Goal: Task Accomplishment & Management: Manage account settings

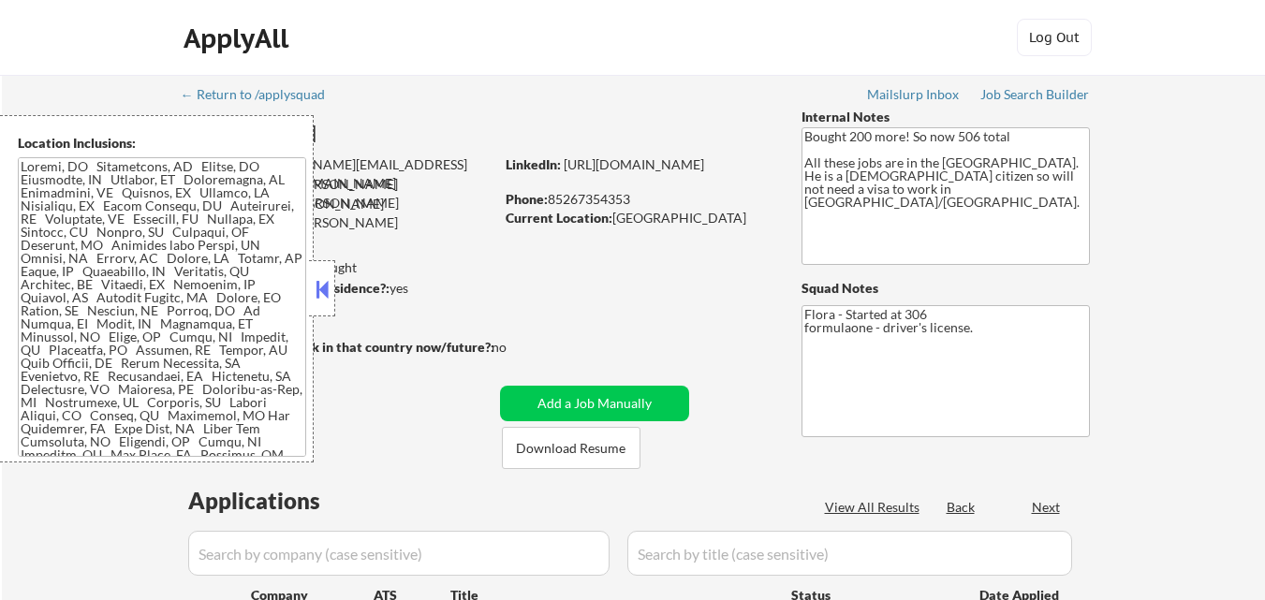
select select ""pending""
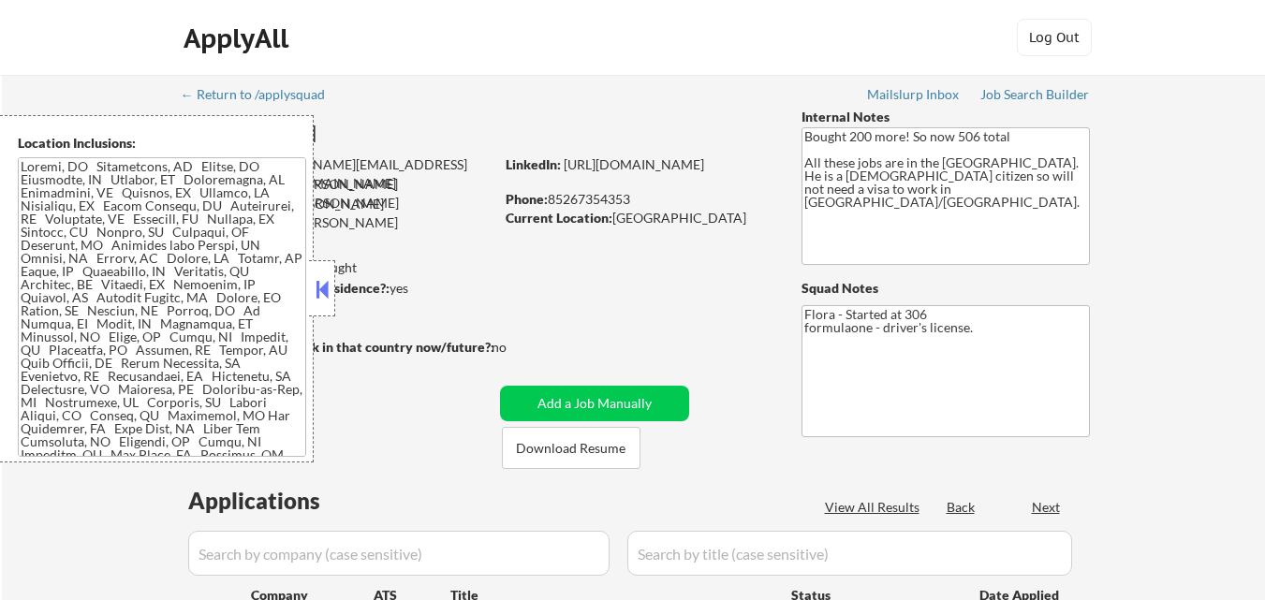
select select ""pending""
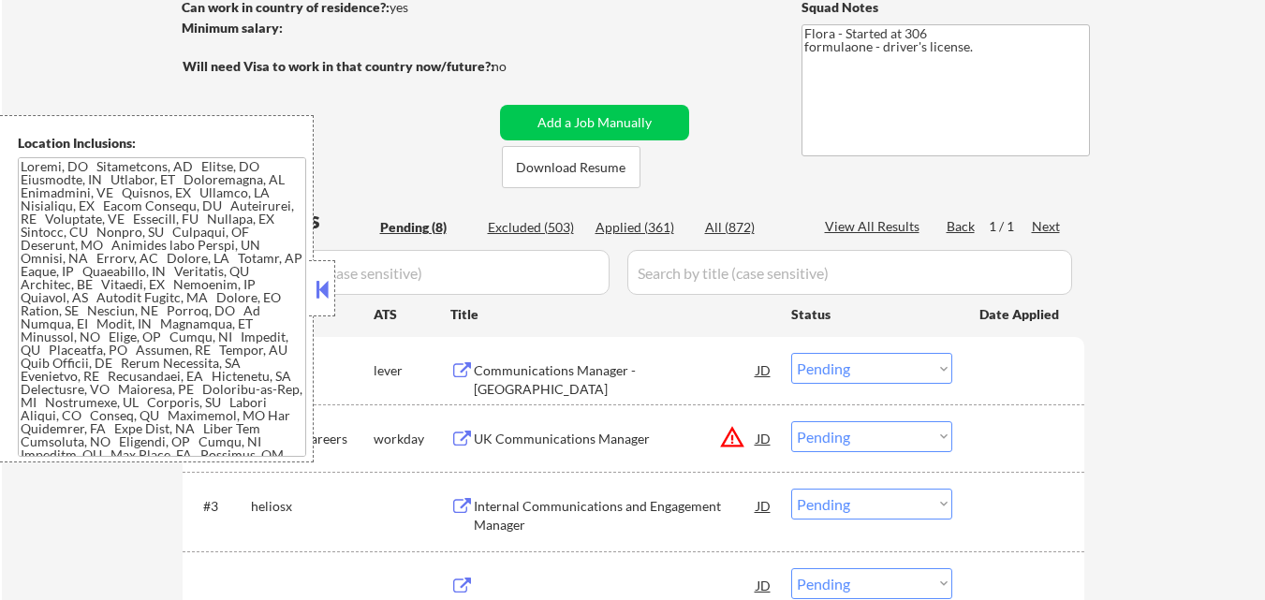
scroll to position [281, 0]
click at [320, 288] on button at bounding box center [322, 289] width 21 height 28
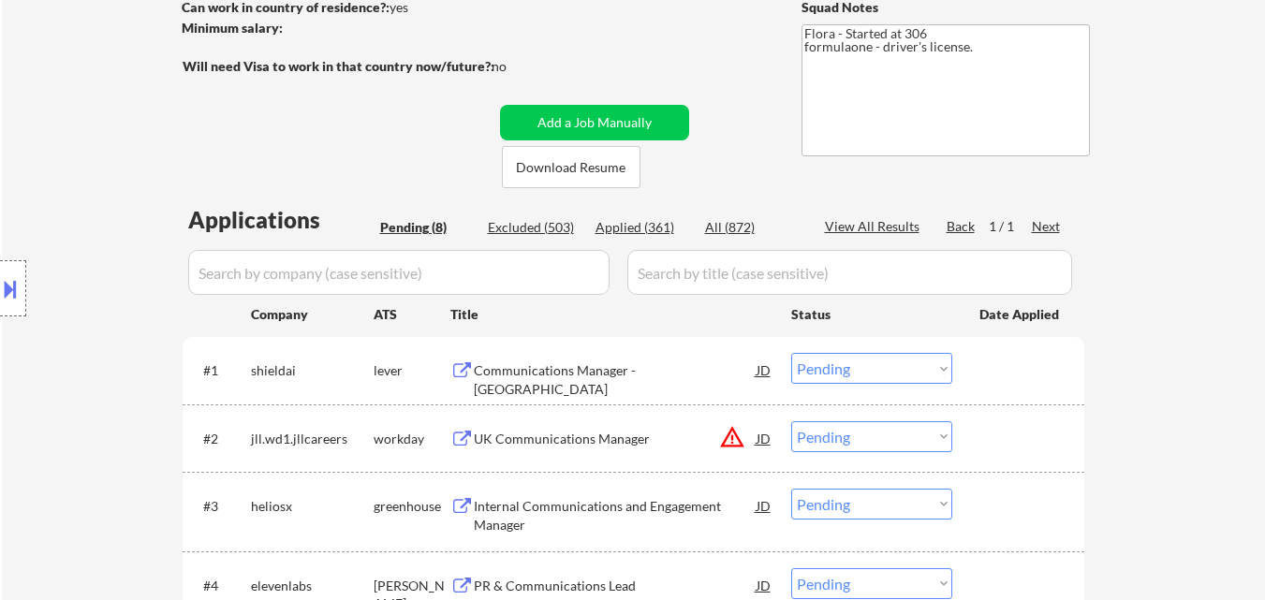
click at [590, 366] on div "Communications Manager - [GEOGRAPHIC_DATA]" at bounding box center [615, 379] width 283 height 37
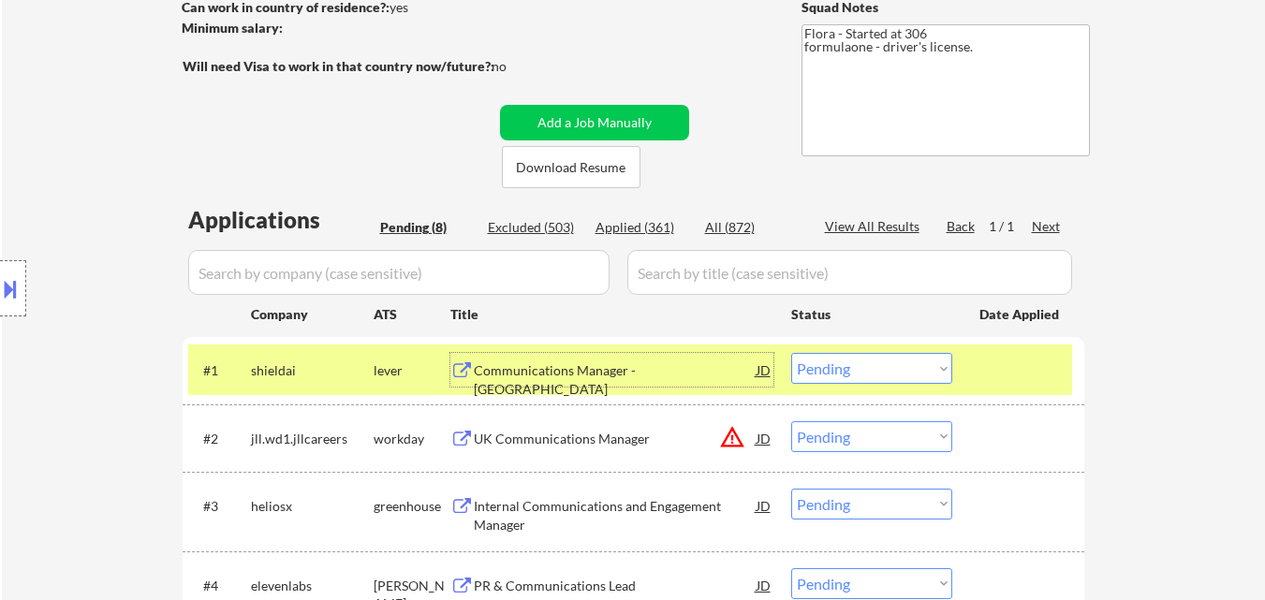
click at [619, 440] on div "UK Communications Manager" at bounding box center [615, 439] width 283 height 19
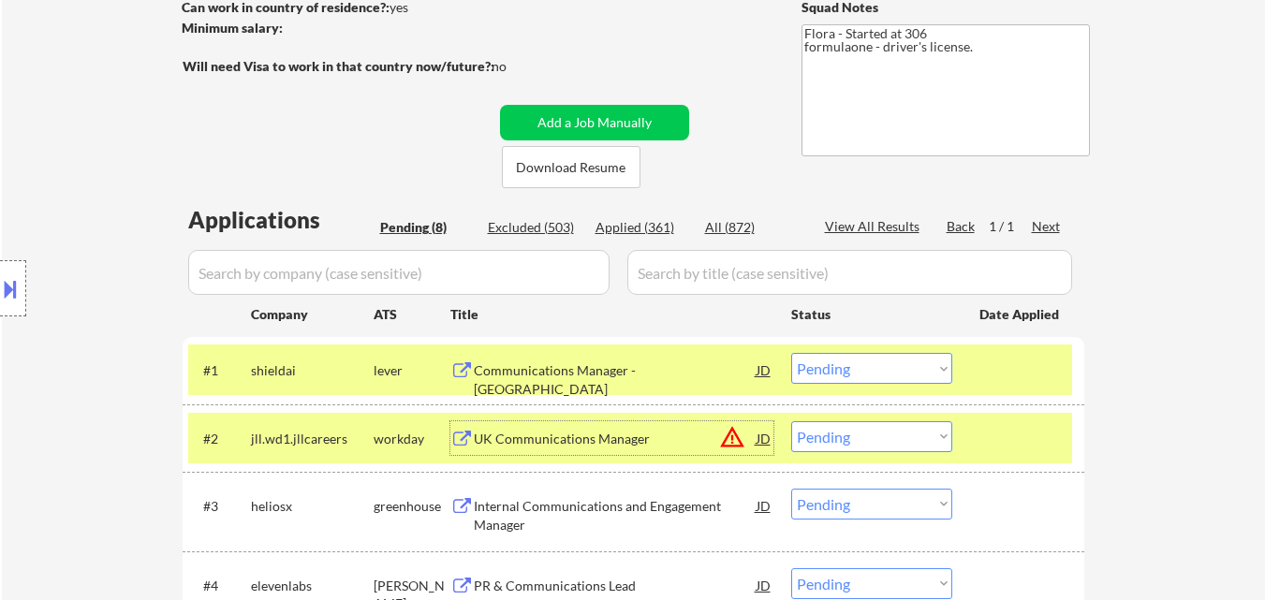
click at [850, 371] on select "Choose an option... Pending Applied Excluded (Questions) Excluded (Expired) Exc…" at bounding box center [871, 368] width 161 height 31
click at [791, 353] on select "Choose an option... Pending Applied Excluded (Questions) Excluded (Expired) Exc…" at bounding box center [871, 368] width 161 height 31
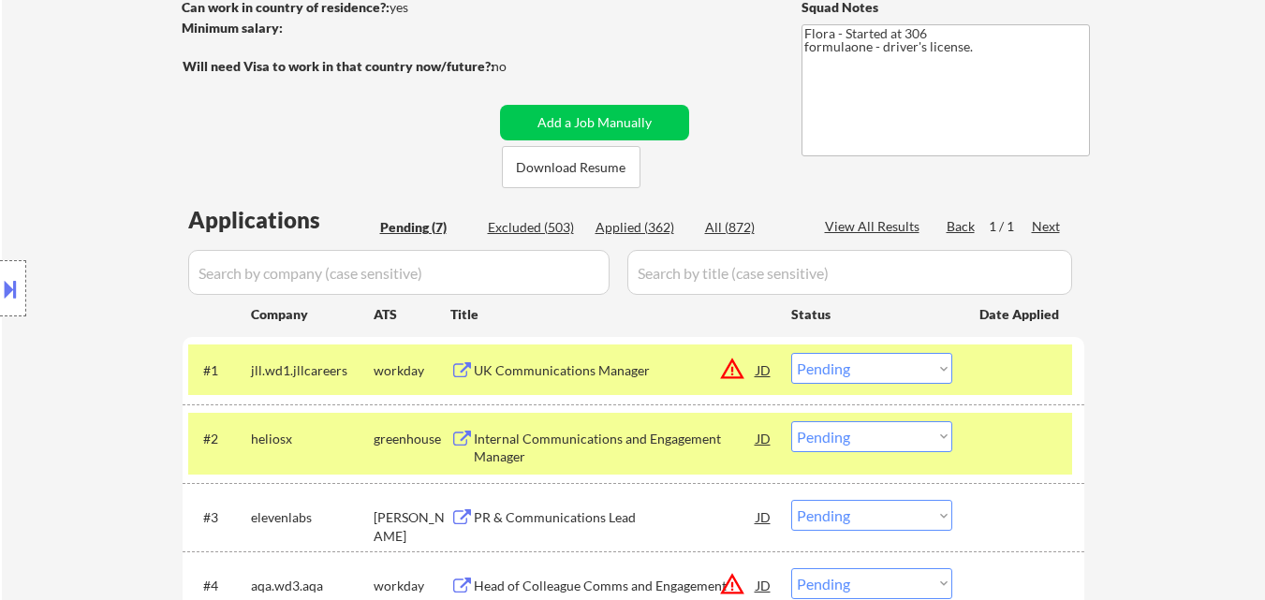
click at [579, 377] on div "UK Communications Manager" at bounding box center [615, 370] width 283 height 19
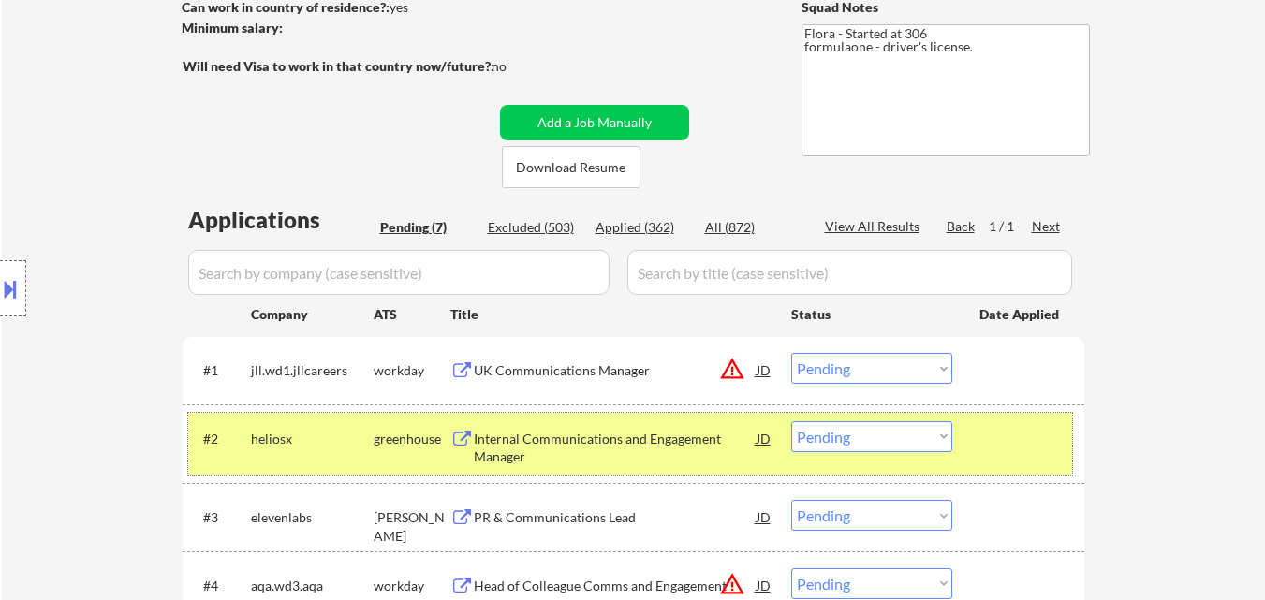
click at [1010, 450] on div at bounding box center [1020, 438] width 82 height 34
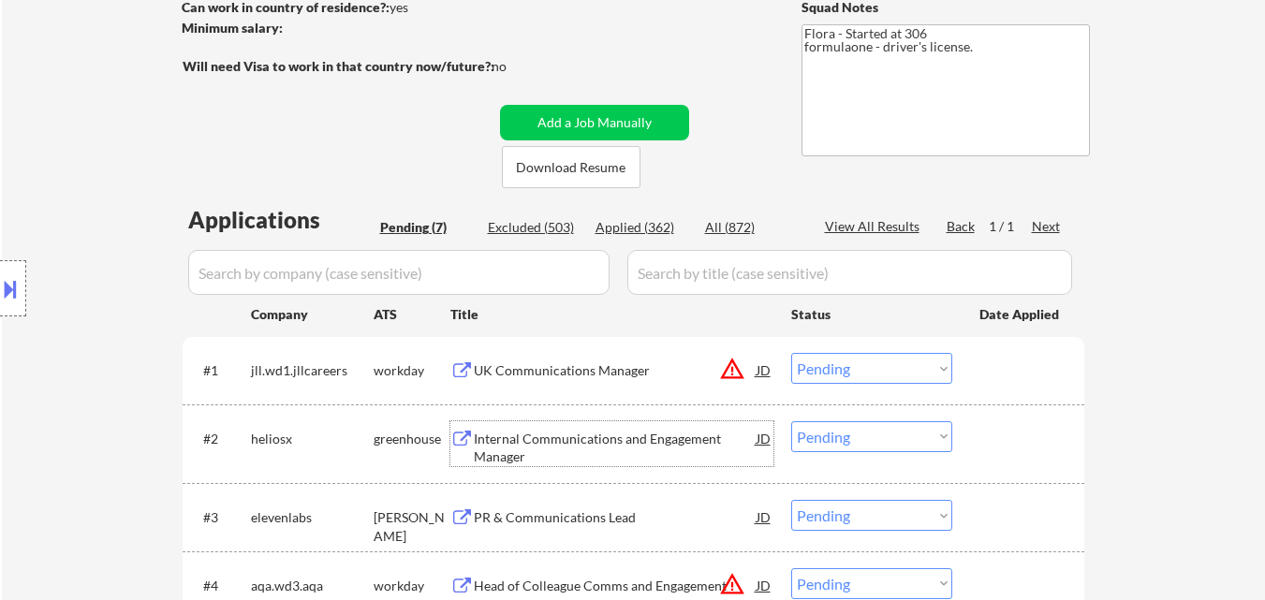
click at [662, 447] on div "Internal Communications and Engagement Manager" at bounding box center [615, 448] width 283 height 37
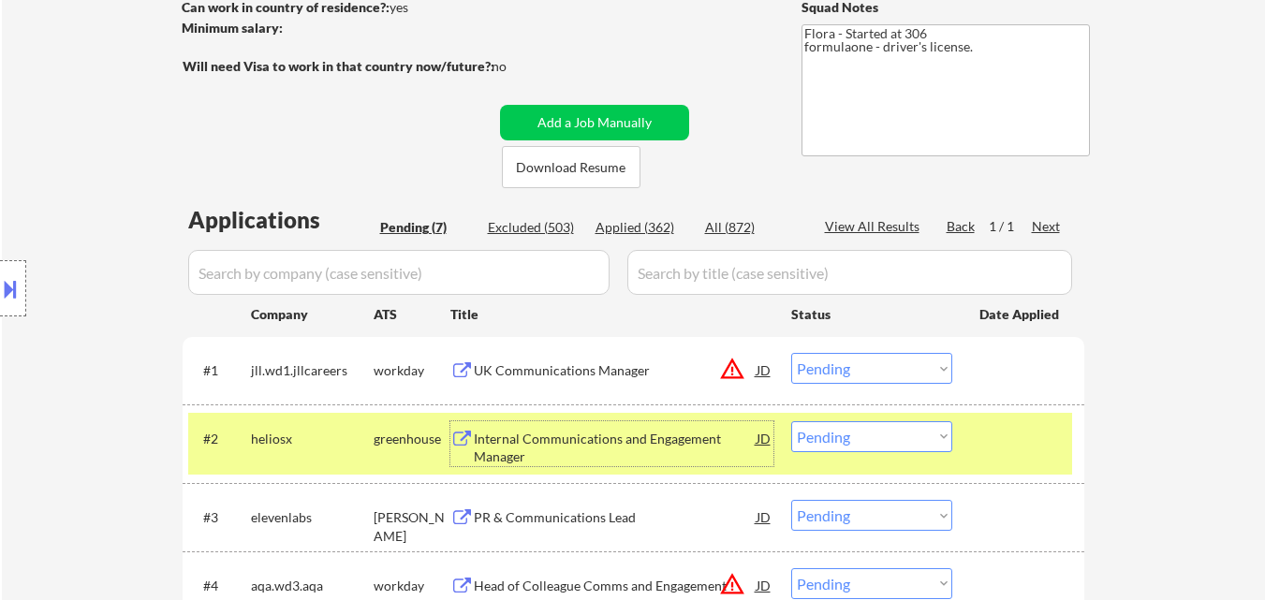
click at [840, 370] on select "Choose an option... Pending Applied Excluded (Questions) Excluded (Expired) Exc…" at bounding box center [871, 368] width 161 height 31
click at [791, 353] on select "Choose an option... Pending Applied Excluded (Questions) Excluded (Expired) Exc…" at bounding box center [871, 368] width 161 height 31
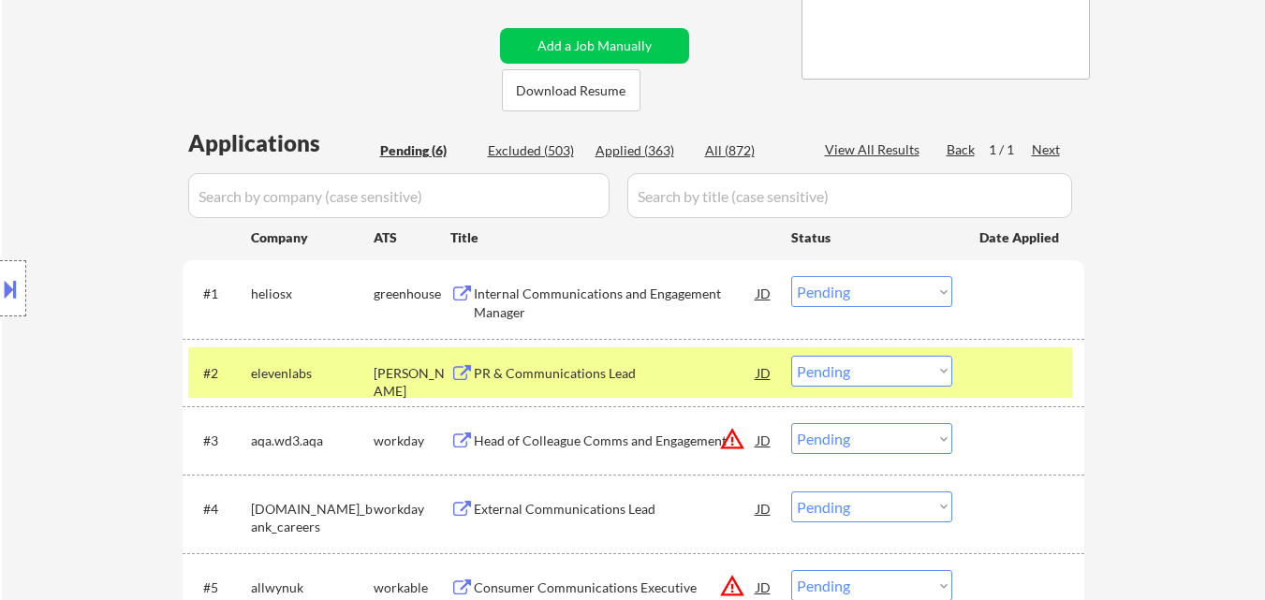
scroll to position [468, 0]
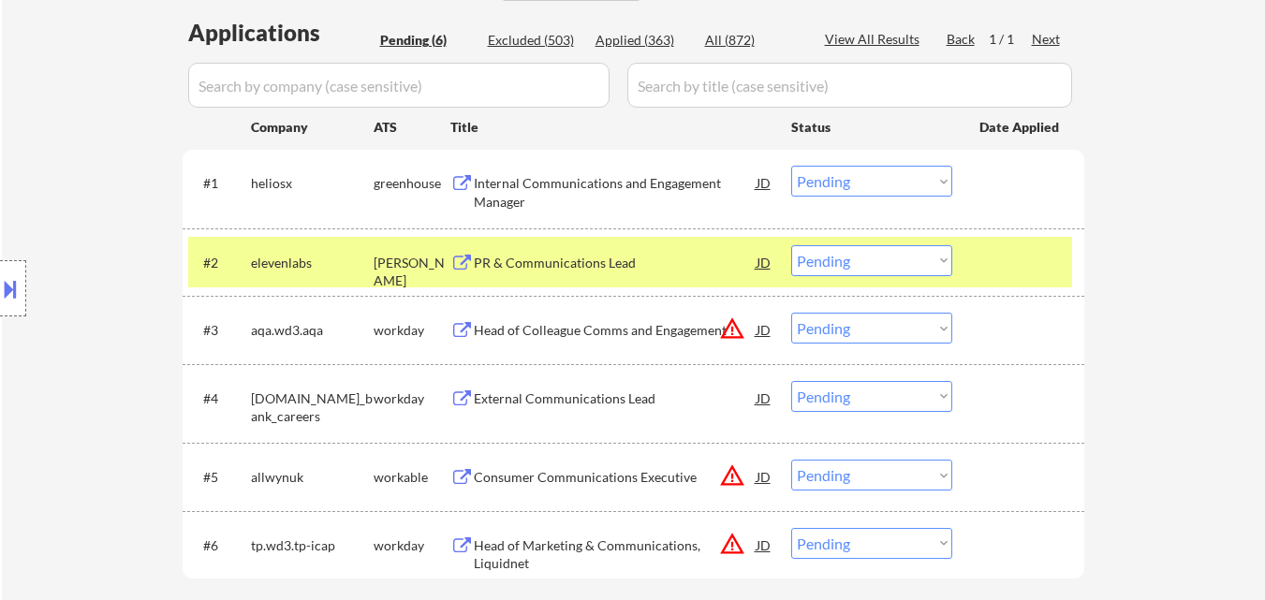
click at [977, 266] on div "#2 elevenlabs ashby PR & Communications Lead JD warning_amber Choose an option.…" at bounding box center [630, 262] width 884 height 51
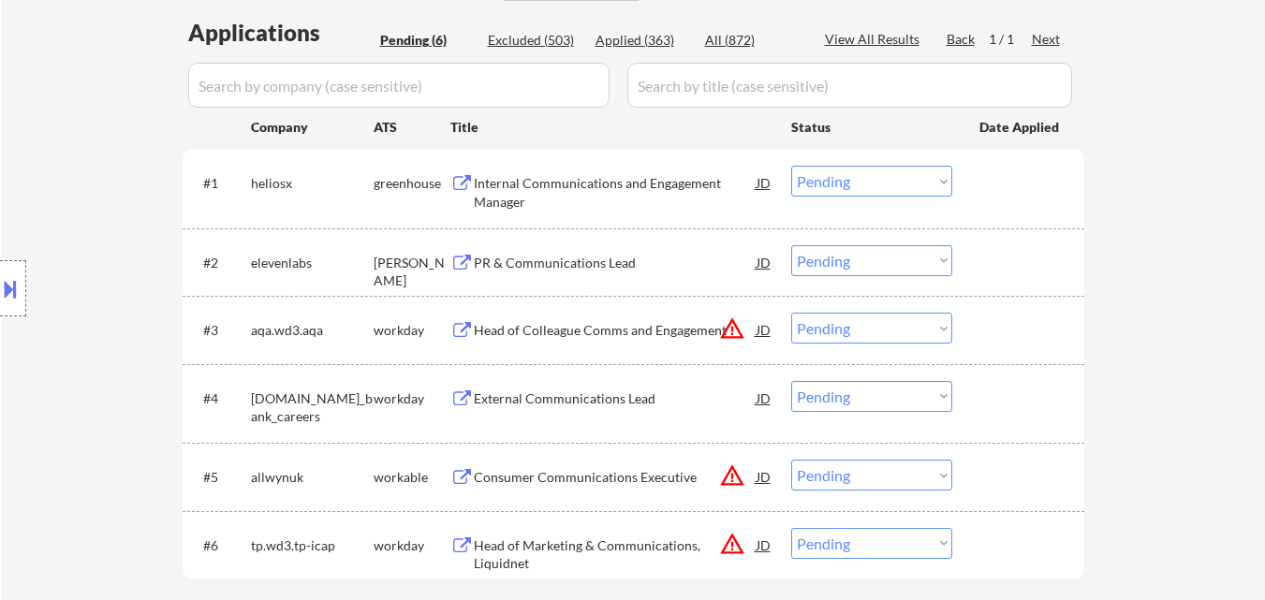
click at [599, 261] on div "PR & Communications Lead" at bounding box center [615, 263] width 283 height 19
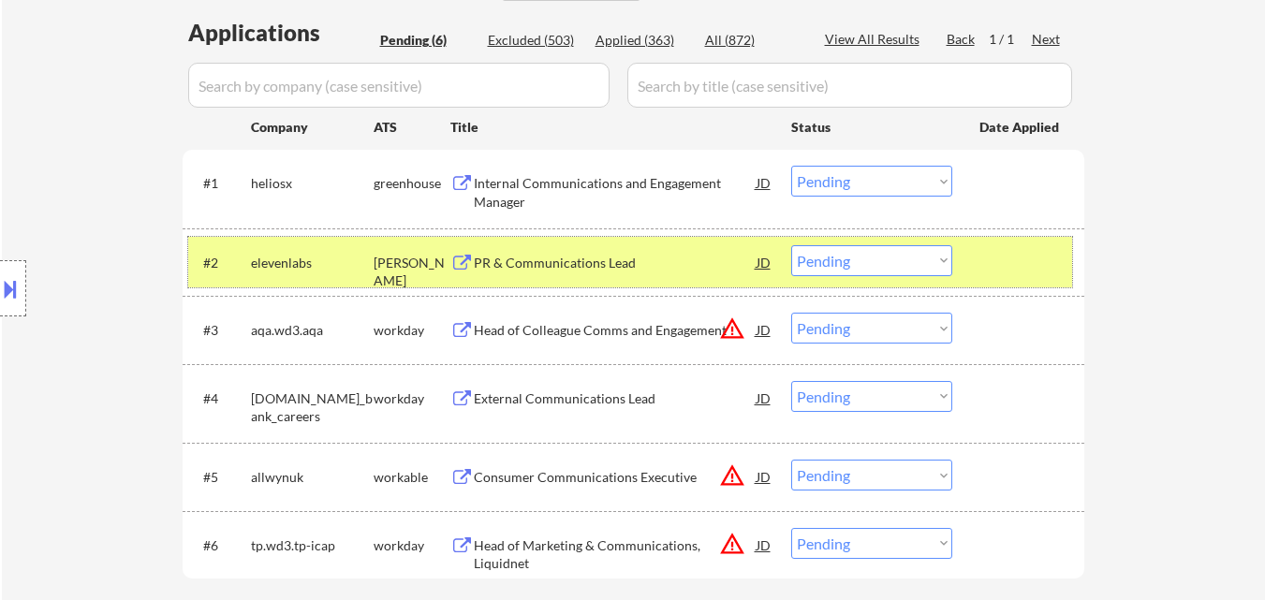
click at [1033, 242] on div "#2 elevenlabs ashby PR & Communications Lead JD warning_amber Choose an option.…" at bounding box center [630, 262] width 884 height 51
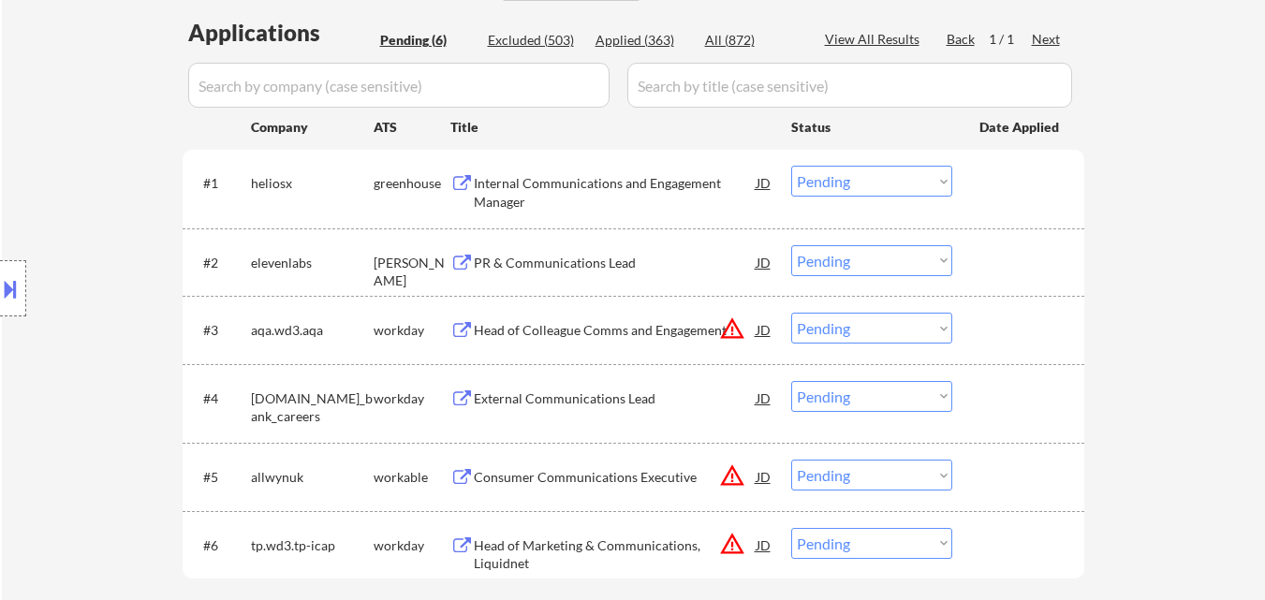
click at [597, 327] on div "Head of Colleague Comms and Engagement" at bounding box center [615, 330] width 283 height 19
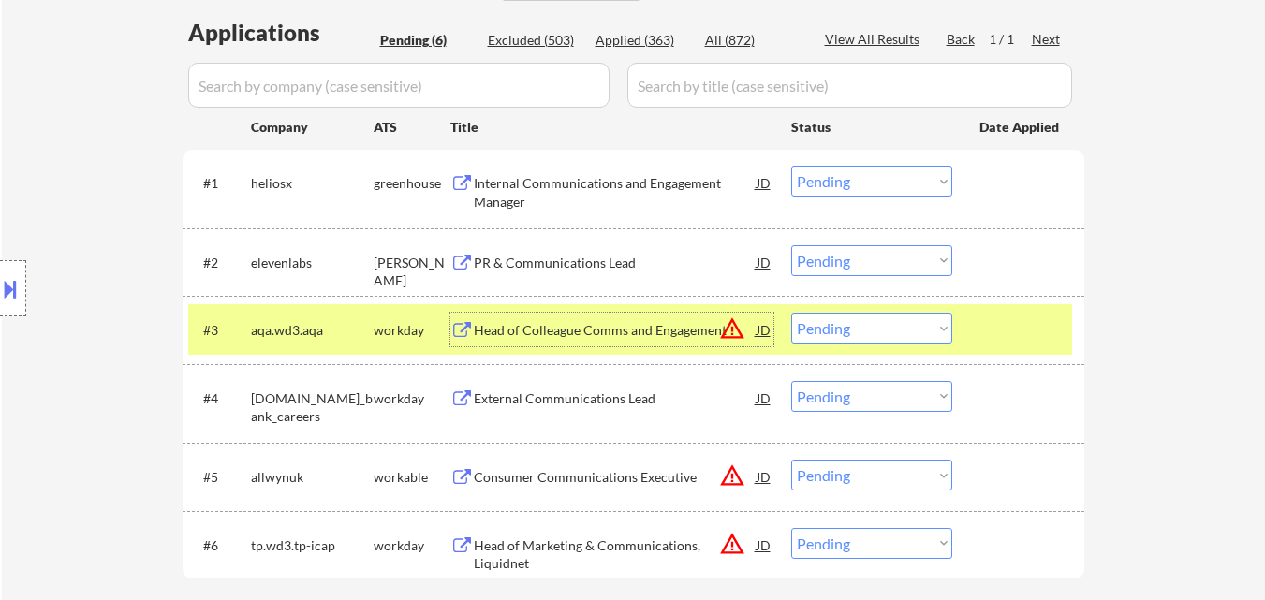
click at [850, 184] on select "Choose an option... Pending Applied Excluded (Questions) Excluded (Expired) Exc…" at bounding box center [871, 181] width 161 height 31
click at [791, 166] on select "Choose an option... Pending Applied Excluded (Questions) Excluded (Expired) Exc…" at bounding box center [871, 181] width 161 height 31
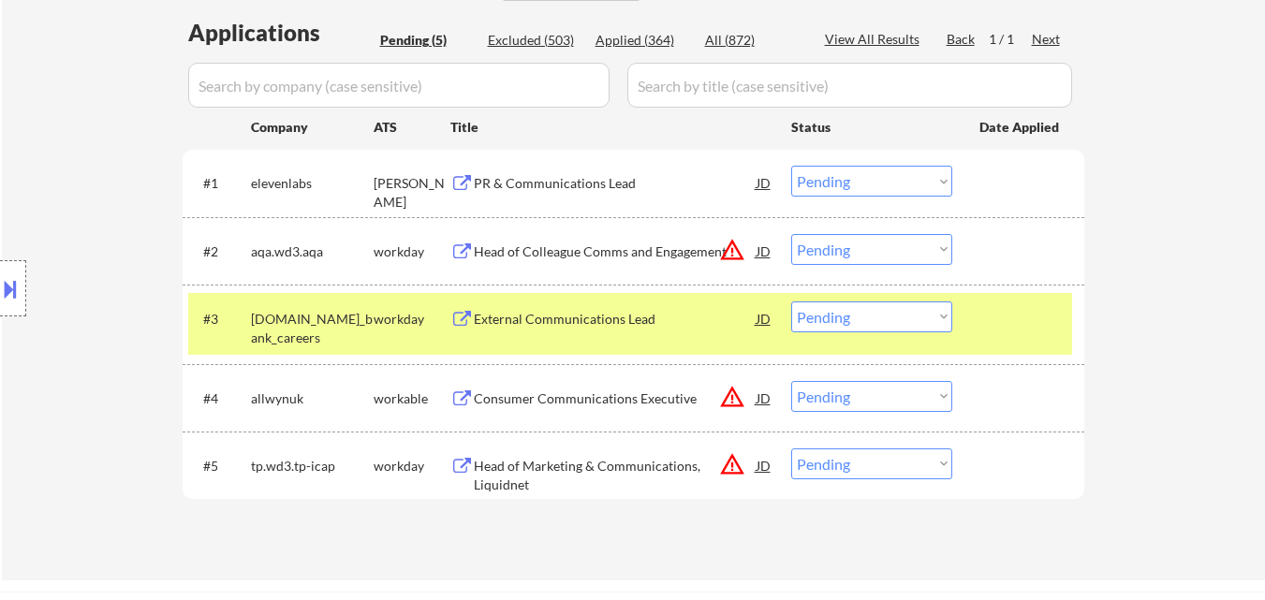
click at [596, 182] on div "PR & Communications Lead" at bounding box center [615, 183] width 283 height 19
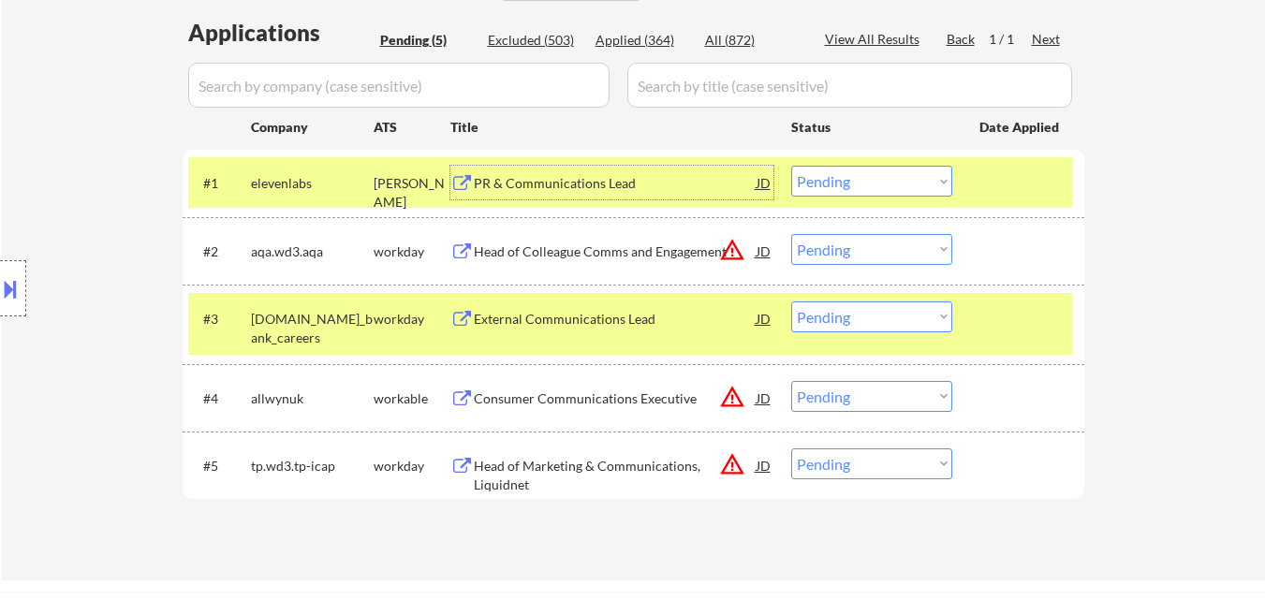
click at [852, 174] on select "Choose an option... Pending Applied Excluded (Questions) Excluded (Expired) Exc…" at bounding box center [871, 181] width 161 height 31
click at [791, 166] on select "Choose an option... Pending Applied Excluded (Questions) Excluded (Expired) Exc…" at bounding box center [871, 181] width 161 height 31
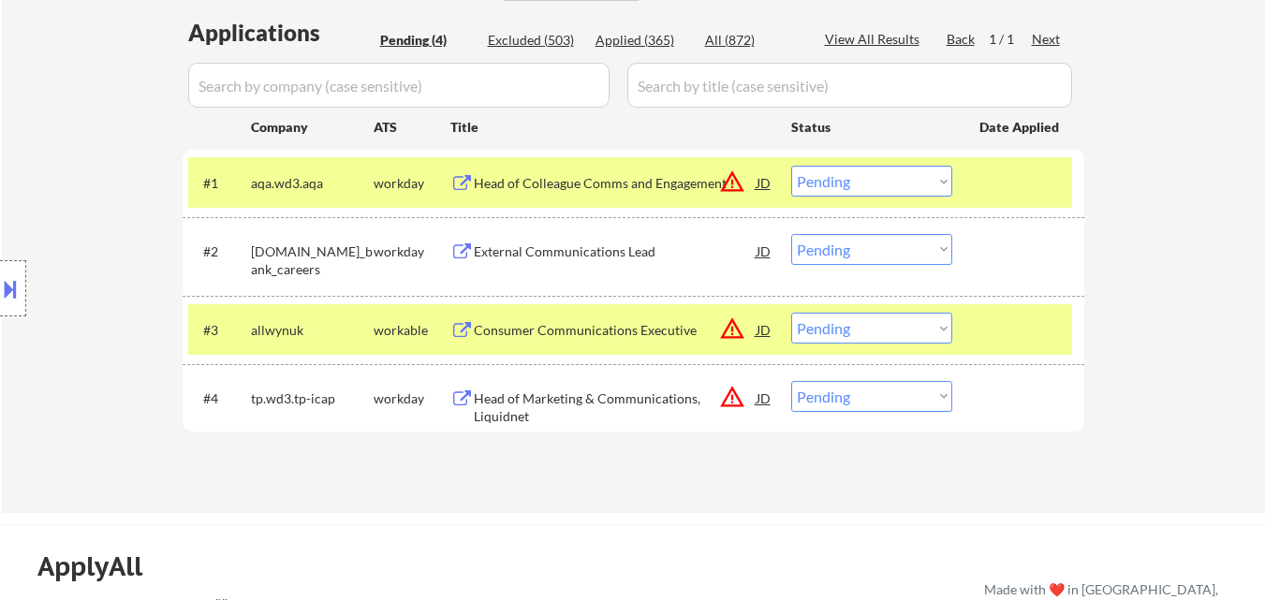
click at [881, 183] on select "Choose an option... Pending Applied Excluded (Questions) Excluded (Expired) Exc…" at bounding box center [871, 181] width 161 height 31
click at [791, 166] on select "Choose an option... Pending Applied Excluded (Questions) Excluded (Expired) Exc…" at bounding box center [871, 181] width 161 height 31
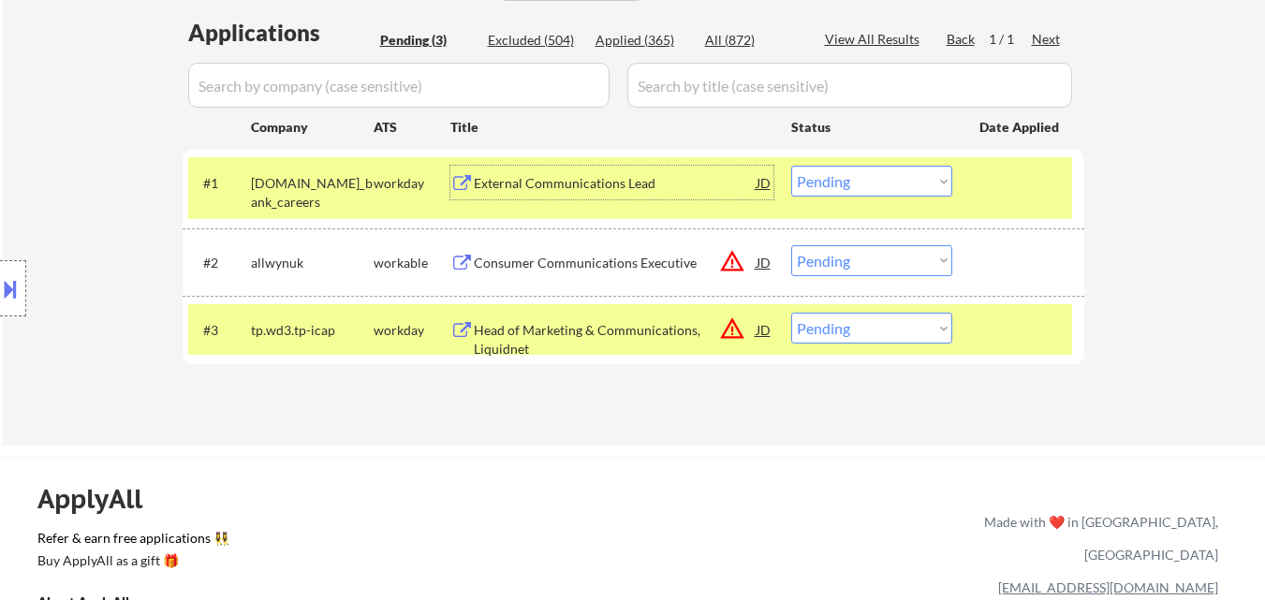
click at [620, 182] on div "External Communications Lead" at bounding box center [615, 183] width 283 height 19
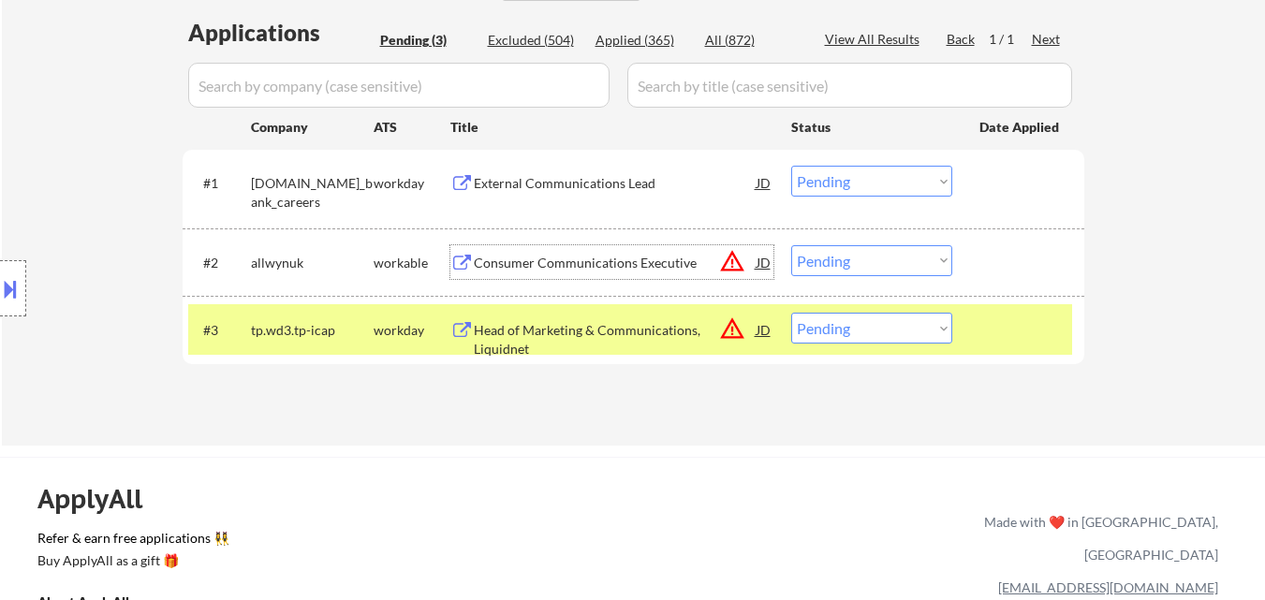
click at [624, 260] on div "Consumer Communications Executive" at bounding box center [615, 263] width 283 height 19
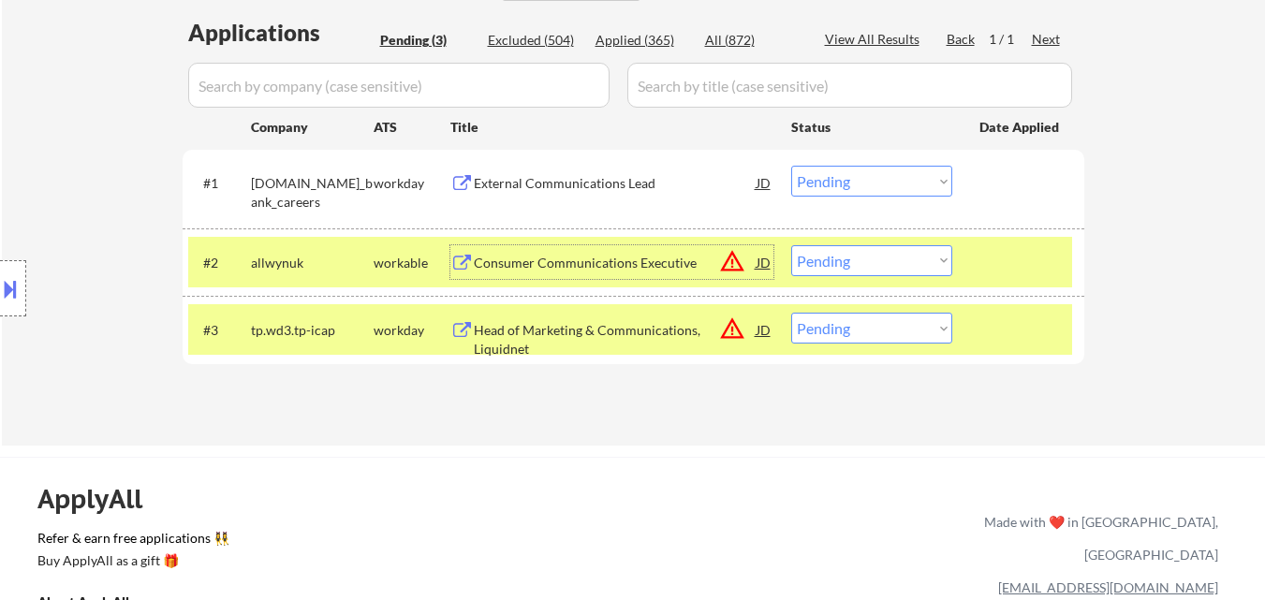
click at [635, 331] on div "Head of Marketing & Communications, Liquidnet" at bounding box center [615, 339] width 283 height 37
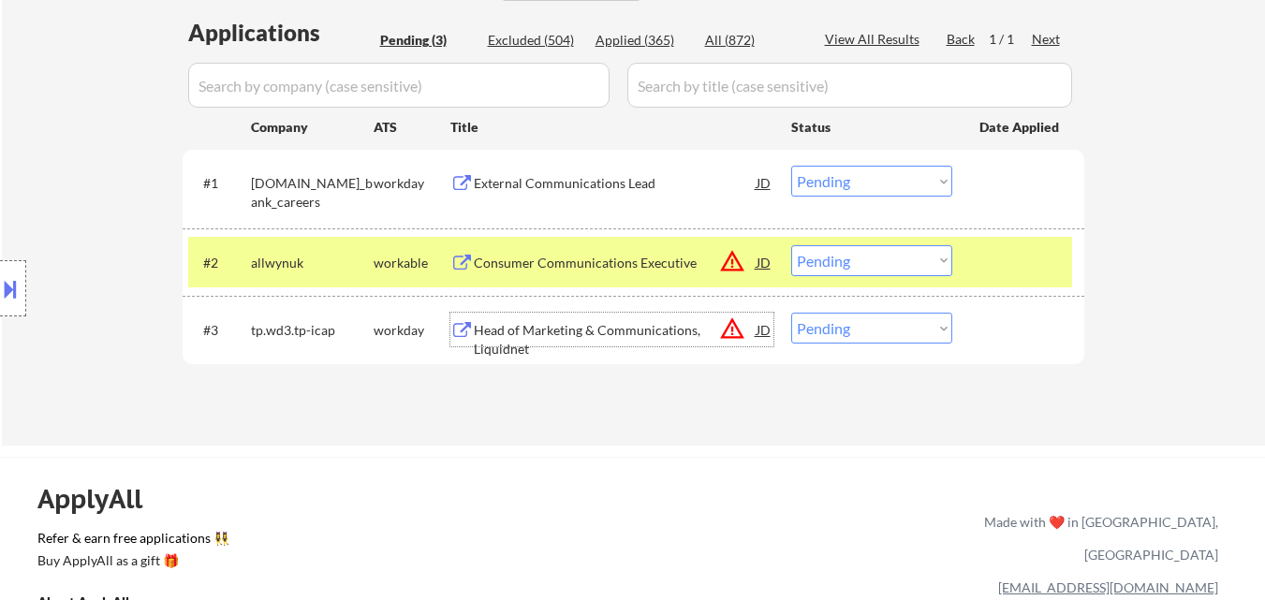
click at [907, 190] on select "Choose an option... Pending Applied Excluded (Questions) Excluded (Expired) Exc…" at bounding box center [871, 181] width 161 height 31
click at [1176, 59] on div "← Return to /applysquad Mailslurp Inbox Job Search Builder Alexander MacGregor …" at bounding box center [633, 26] width 1263 height 839
click at [904, 179] on select "Choose an option... Pending Applied Excluded (Questions) Excluded (Expired) Exc…" at bounding box center [871, 181] width 161 height 31
click at [791, 166] on select "Choose an option... Pending Applied Excluded (Questions) Excluded (Expired) Exc…" at bounding box center [871, 181] width 161 height 31
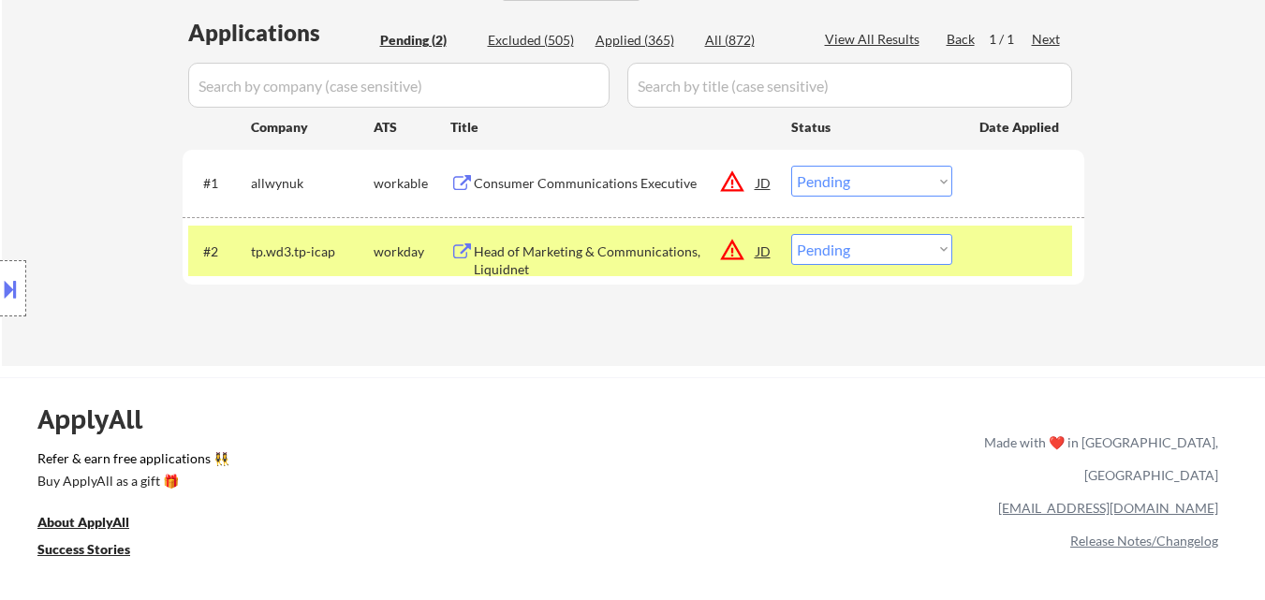
click at [912, 183] on select "Choose an option... Pending Applied Excluded (Questions) Excluded (Expired) Exc…" at bounding box center [871, 181] width 161 height 31
click at [791, 166] on select "Choose an option... Pending Applied Excluded (Questions) Excluded (Expired) Exc…" at bounding box center [871, 181] width 161 height 31
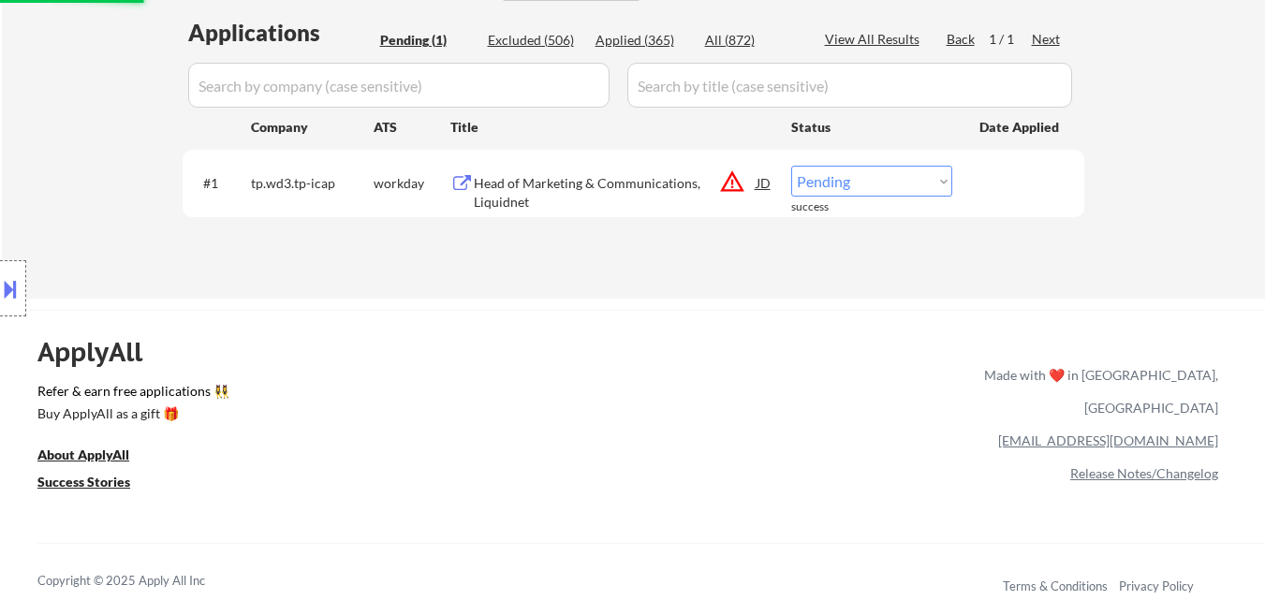
click at [670, 184] on div "Head of Marketing & Communications, Liquidnet" at bounding box center [615, 192] width 283 height 37
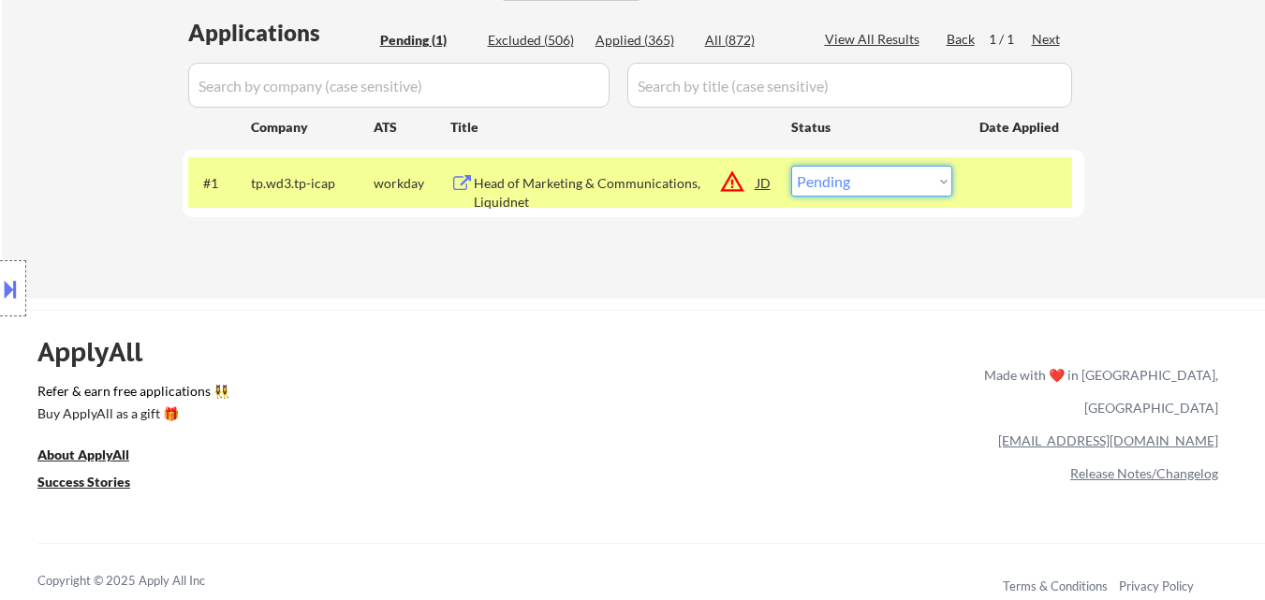
click at [844, 180] on select "Choose an option... Pending Applied Excluded (Questions) Excluded (Expired) Exc…" at bounding box center [871, 181] width 161 height 31
select select ""excluded__other_""
click at [791, 166] on select "Choose an option... Pending Applied Excluded (Questions) Excluded (Expired) Exc…" at bounding box center [871, 181] width 161 height 31
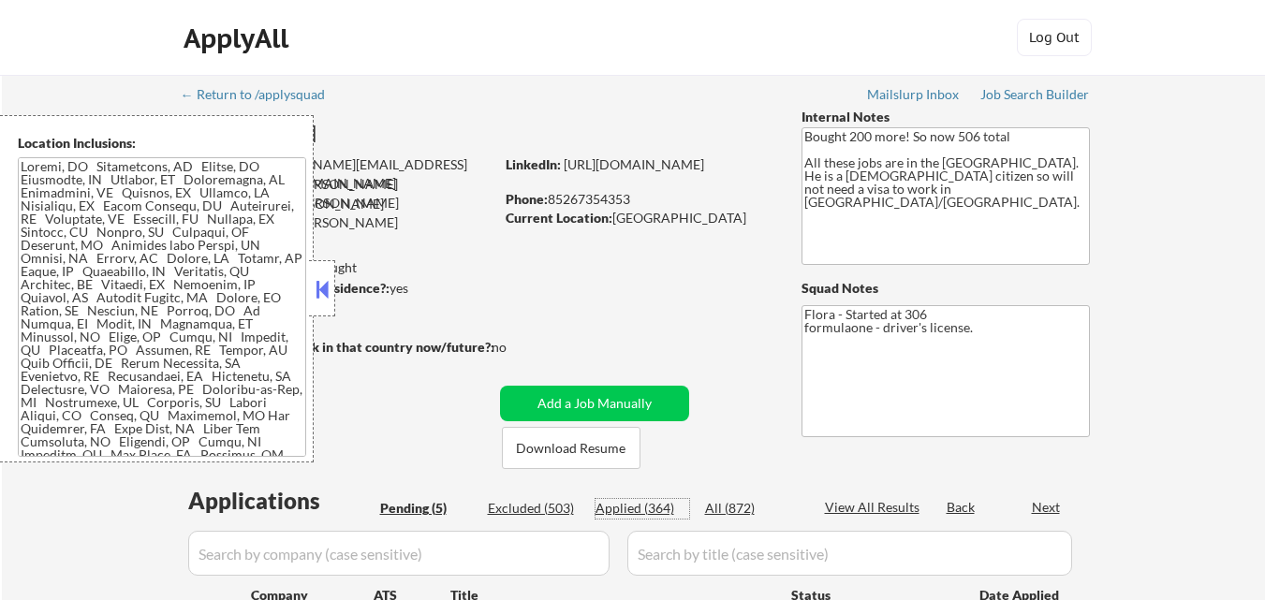
select select ""pending""
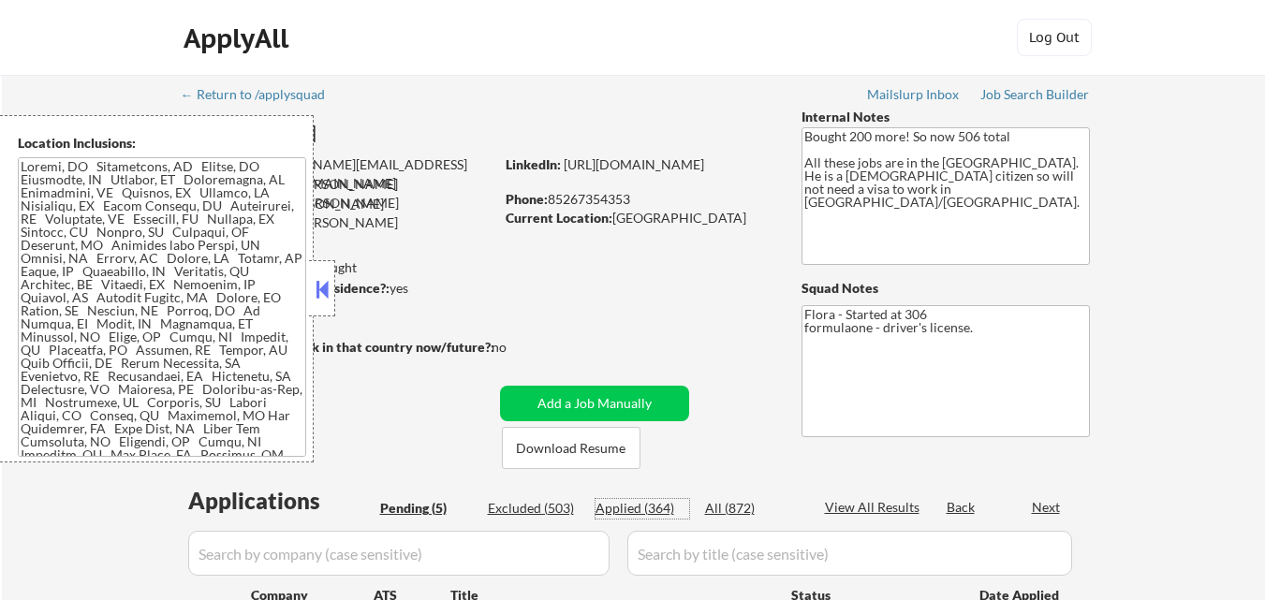
click at [658, 507] on div "Applied (364)" at bounding box center [642, 508] width 94 height 19
select select ""applied""
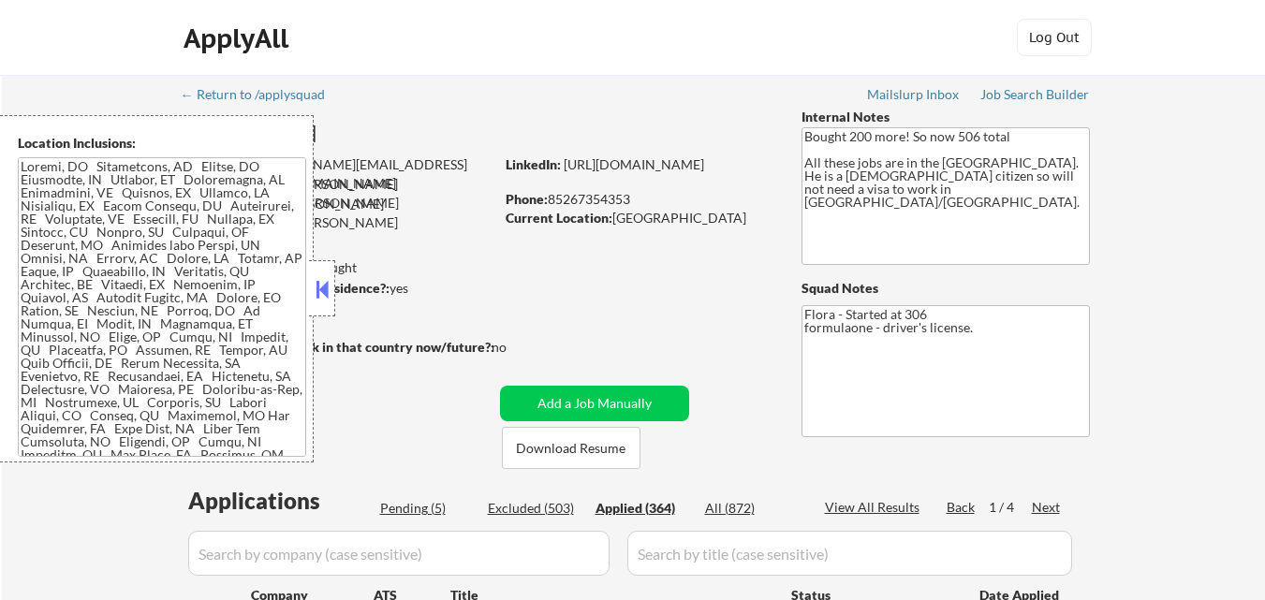
select select ""applied""
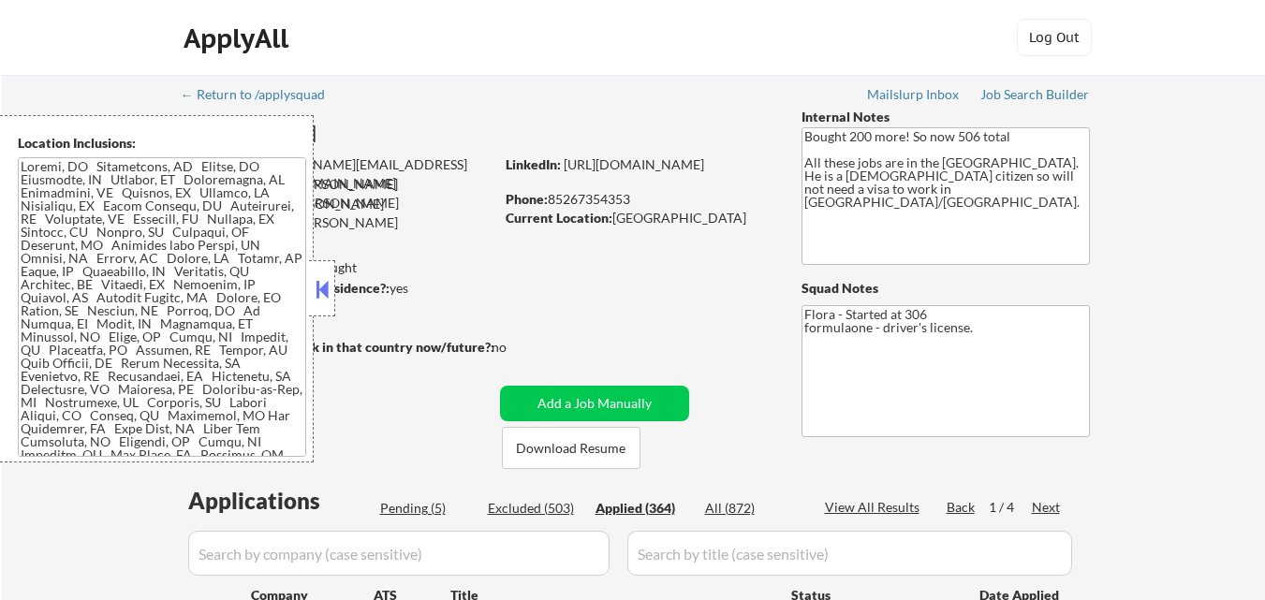
select select ""applied""
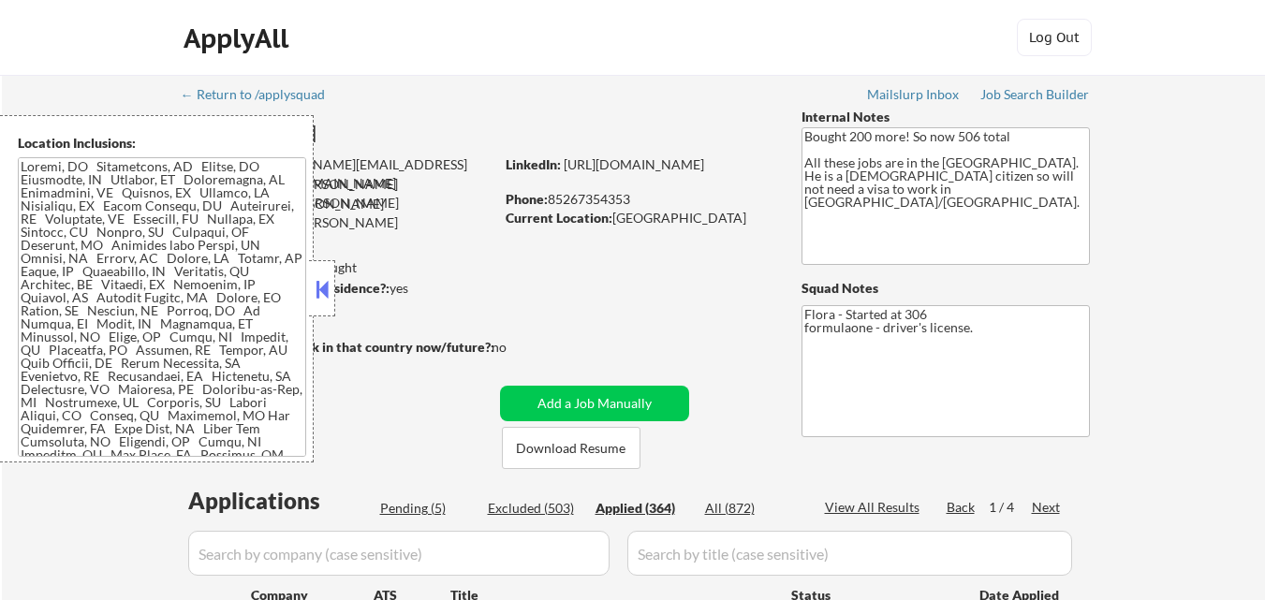
select select ""applied""
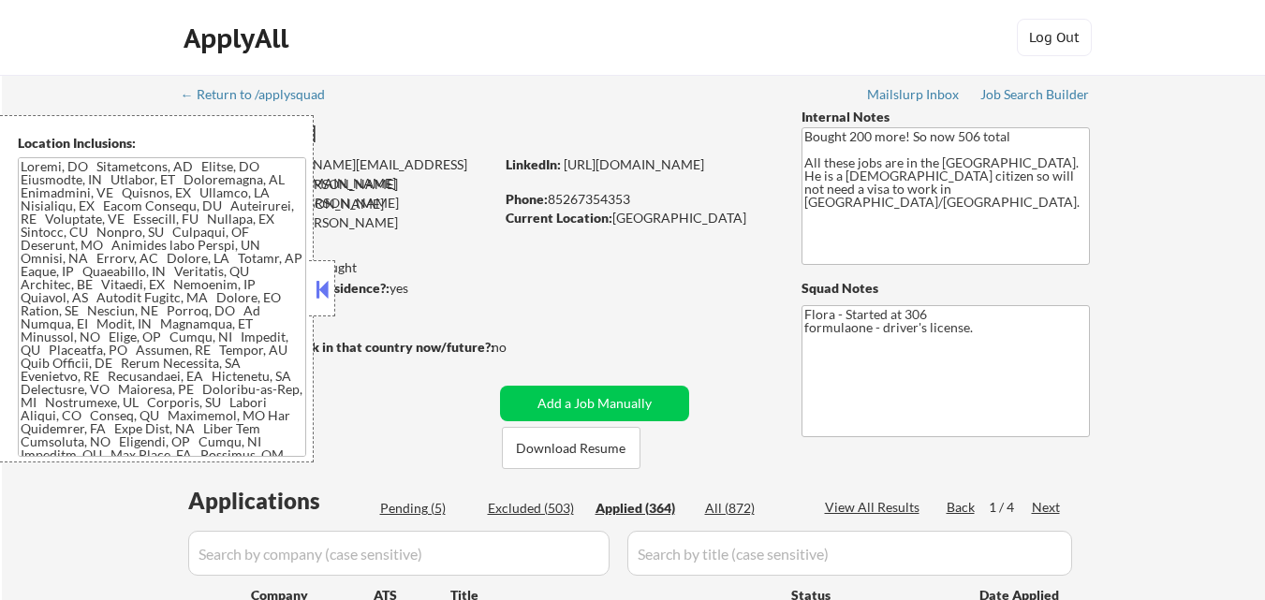
select select ""applied""
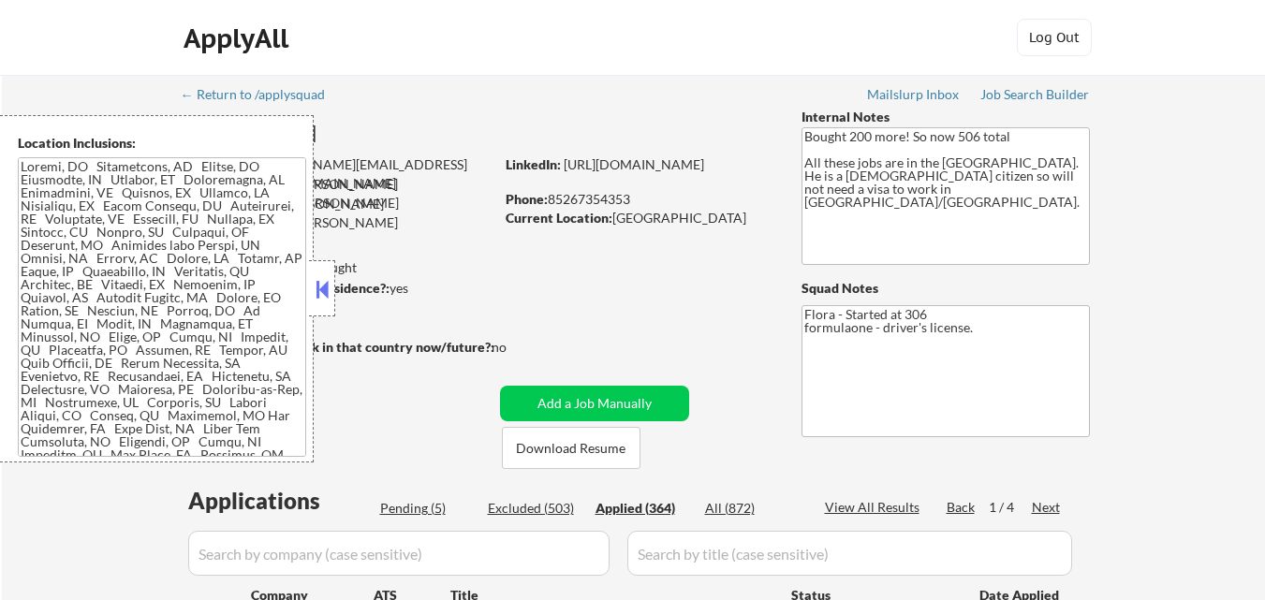
select select ""applied""
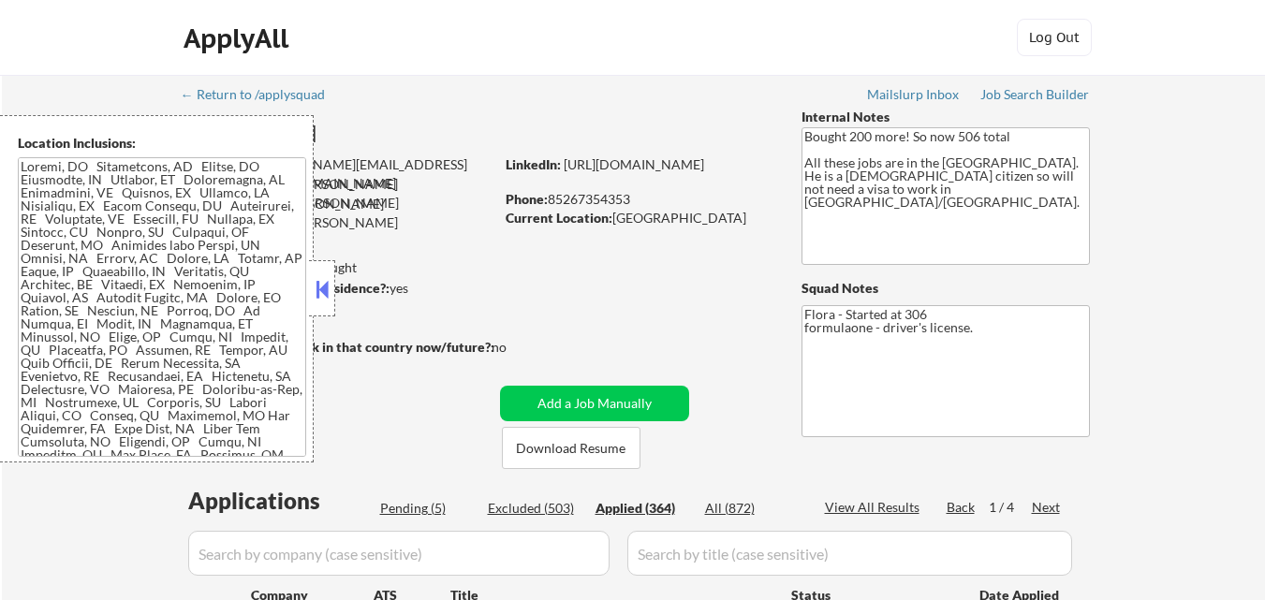
select select ""applied""
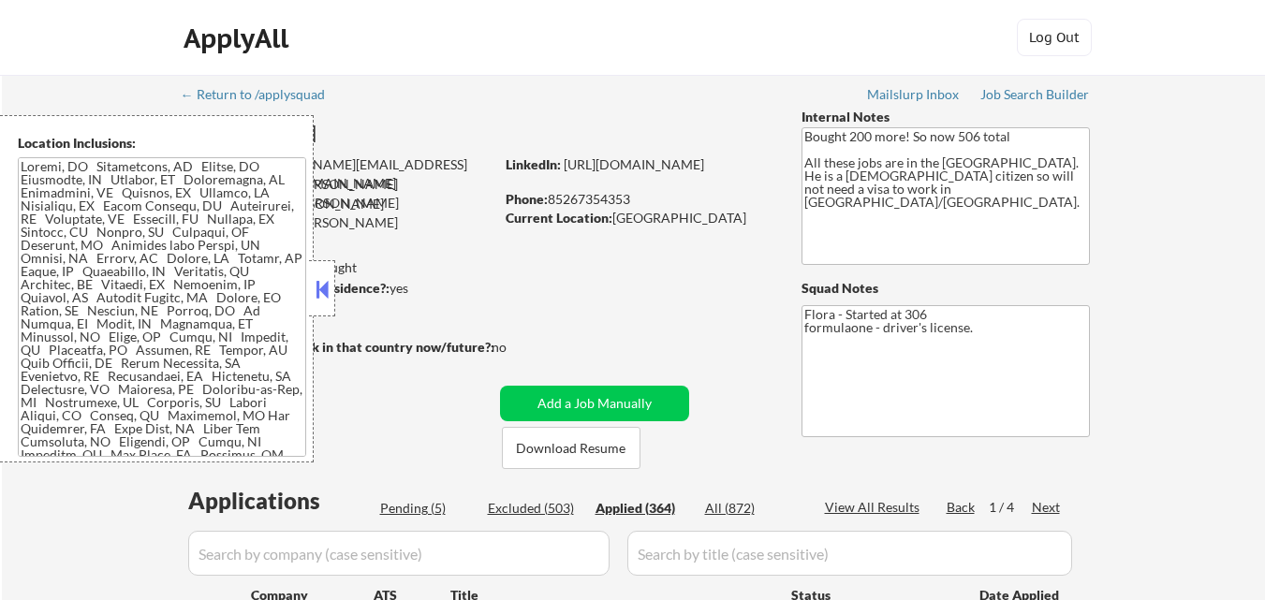
select select ""applied""
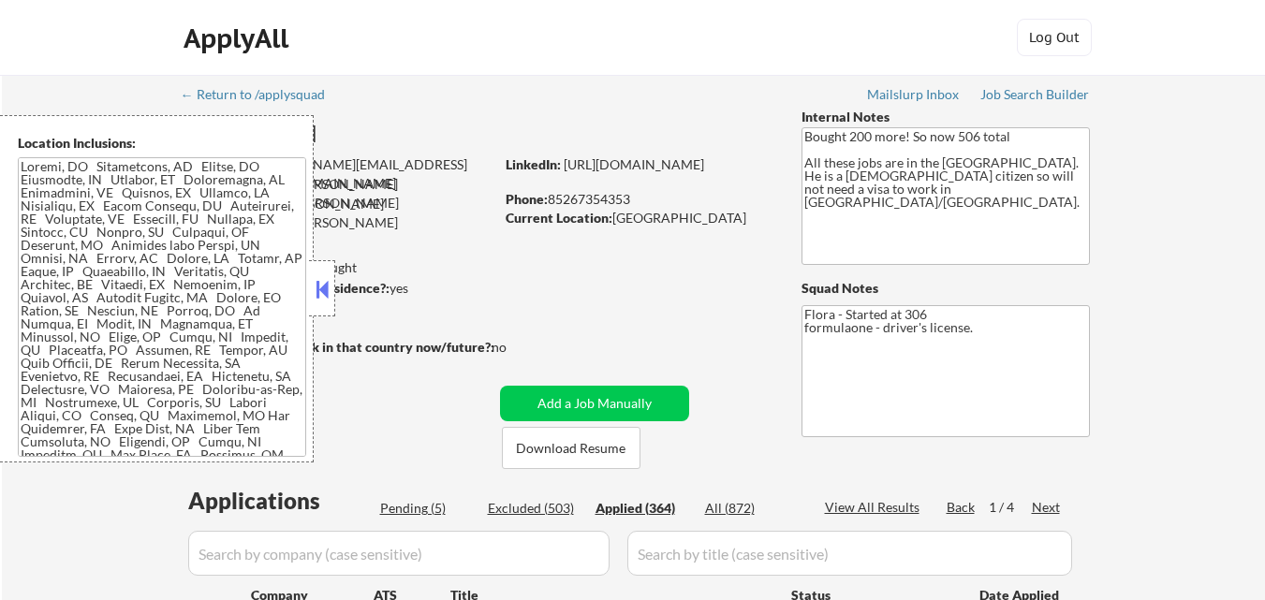
select select ""applied""
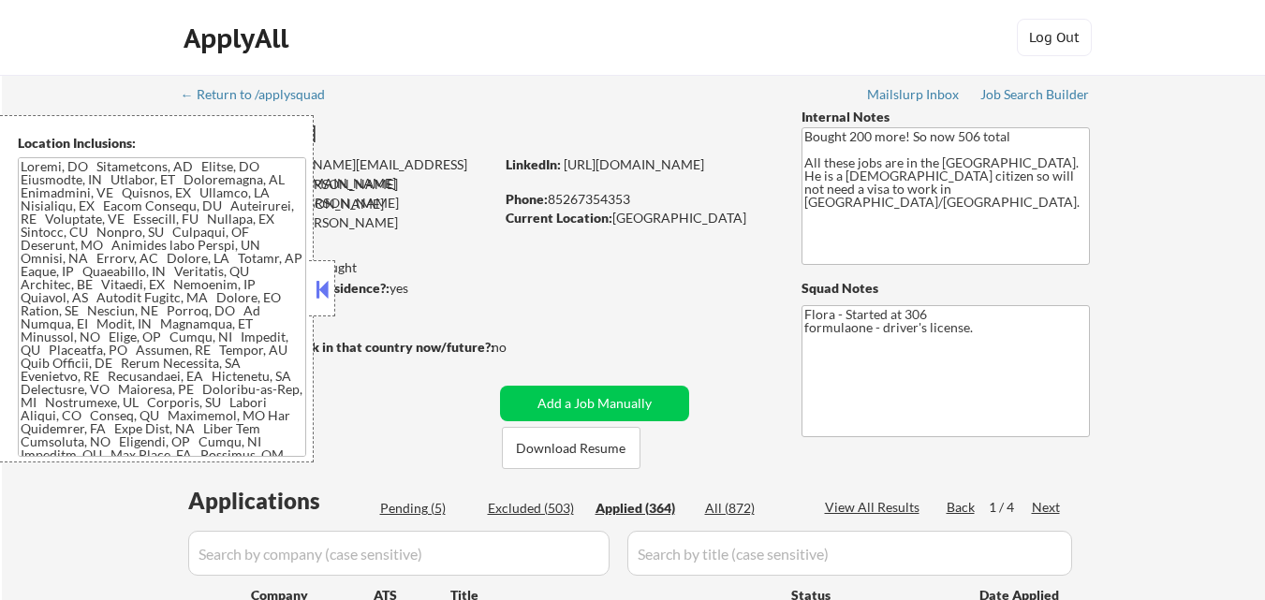
select select ""applied""
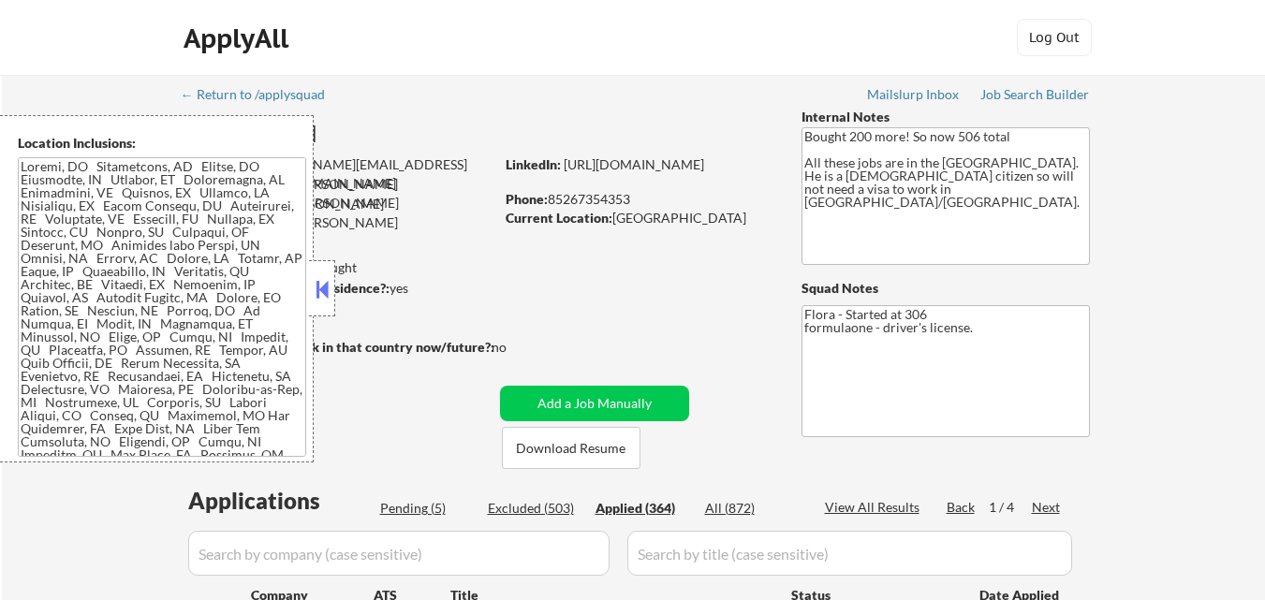
select select ""applied""
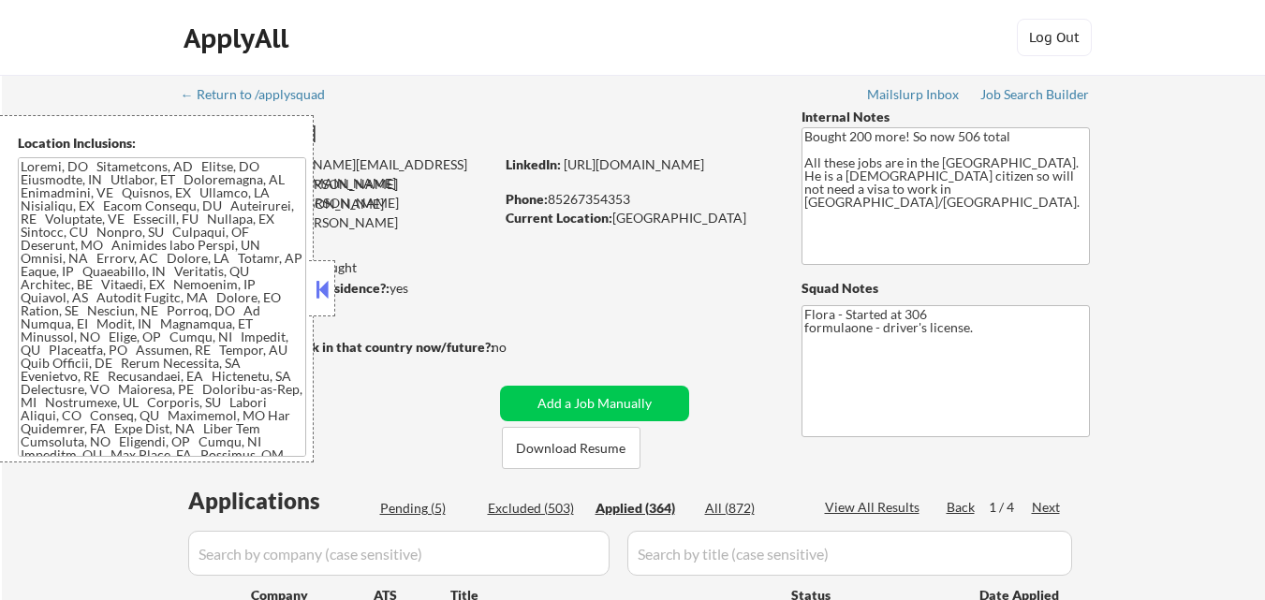
select select ""applied""
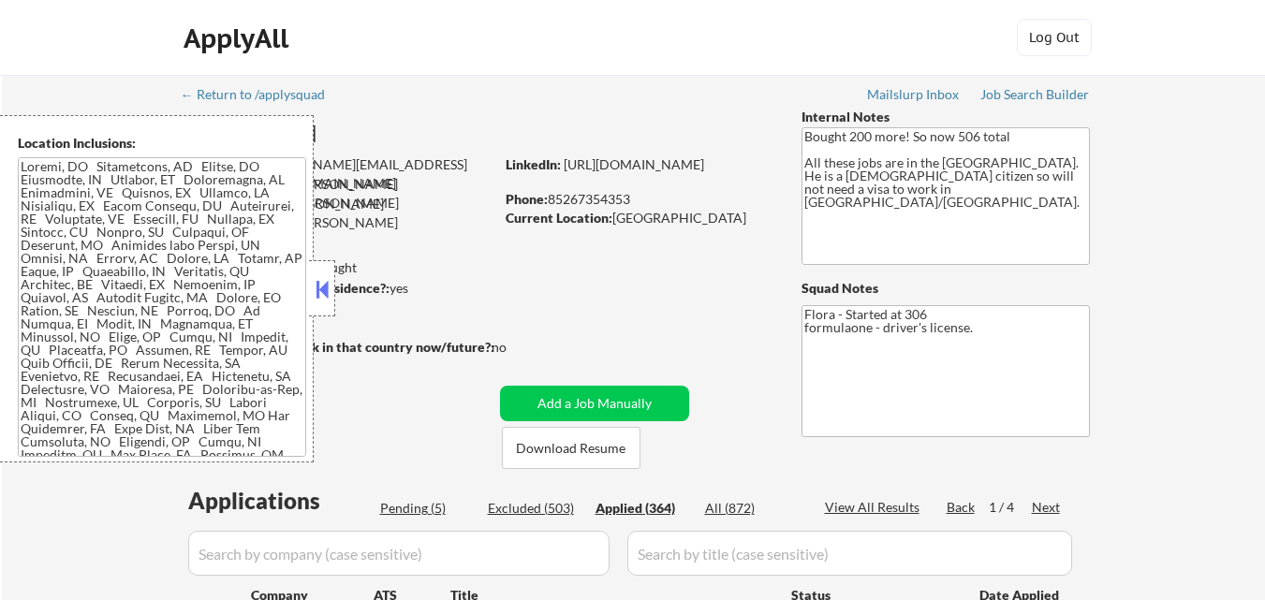
select select ""applied""
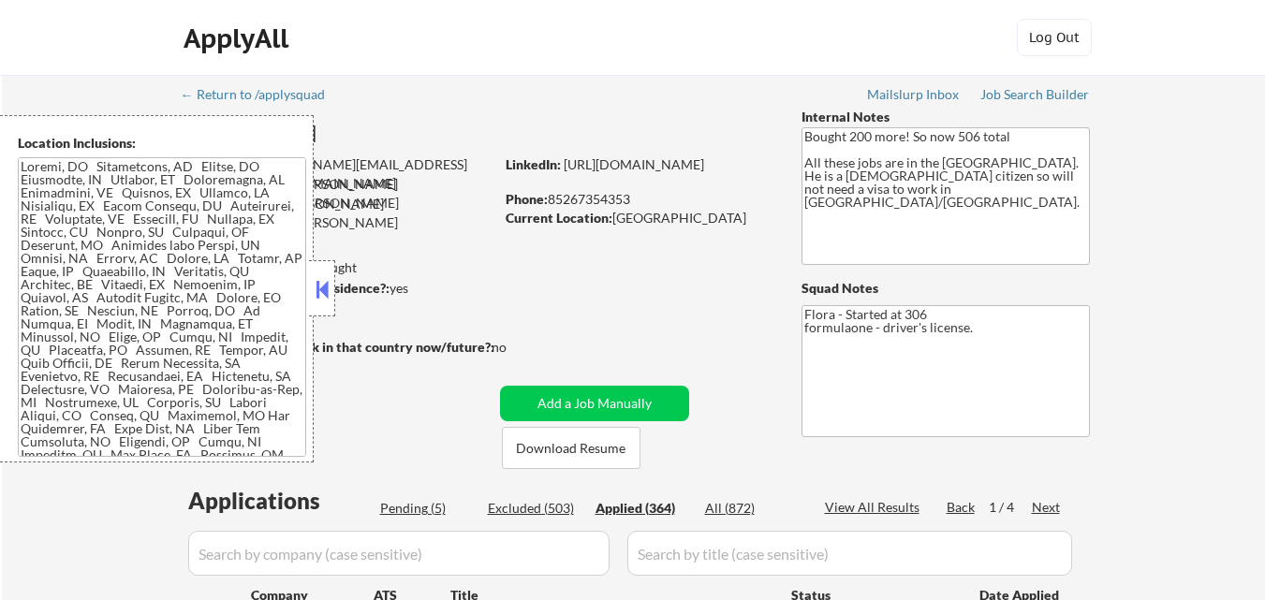
select select ""applied""
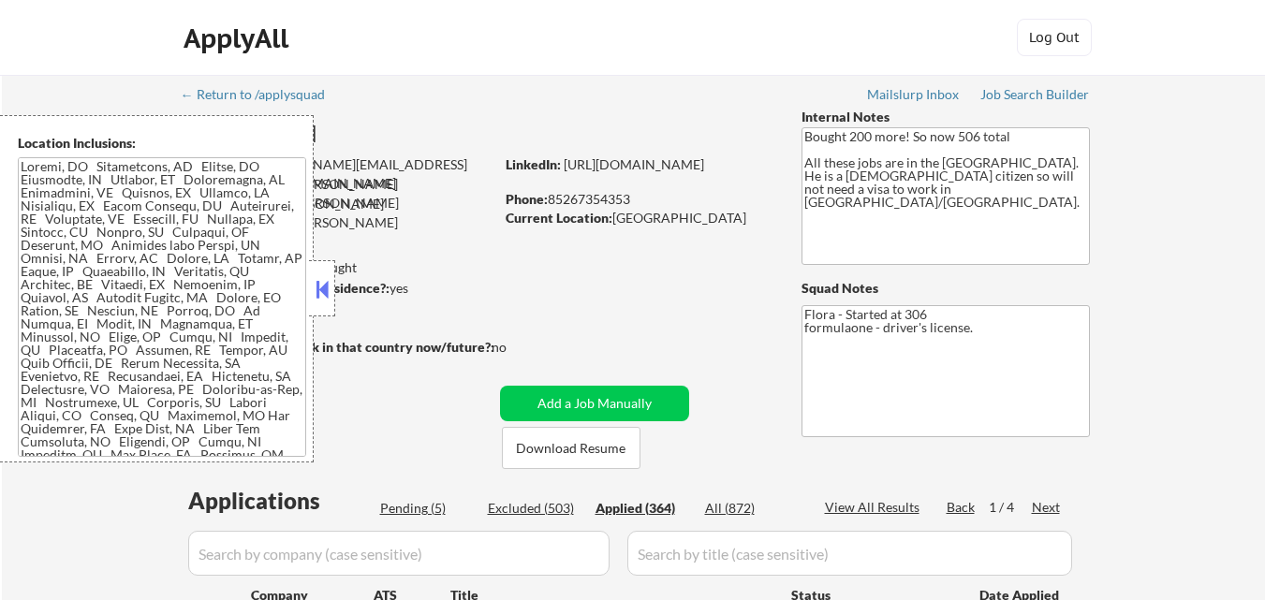
select select ""applied""
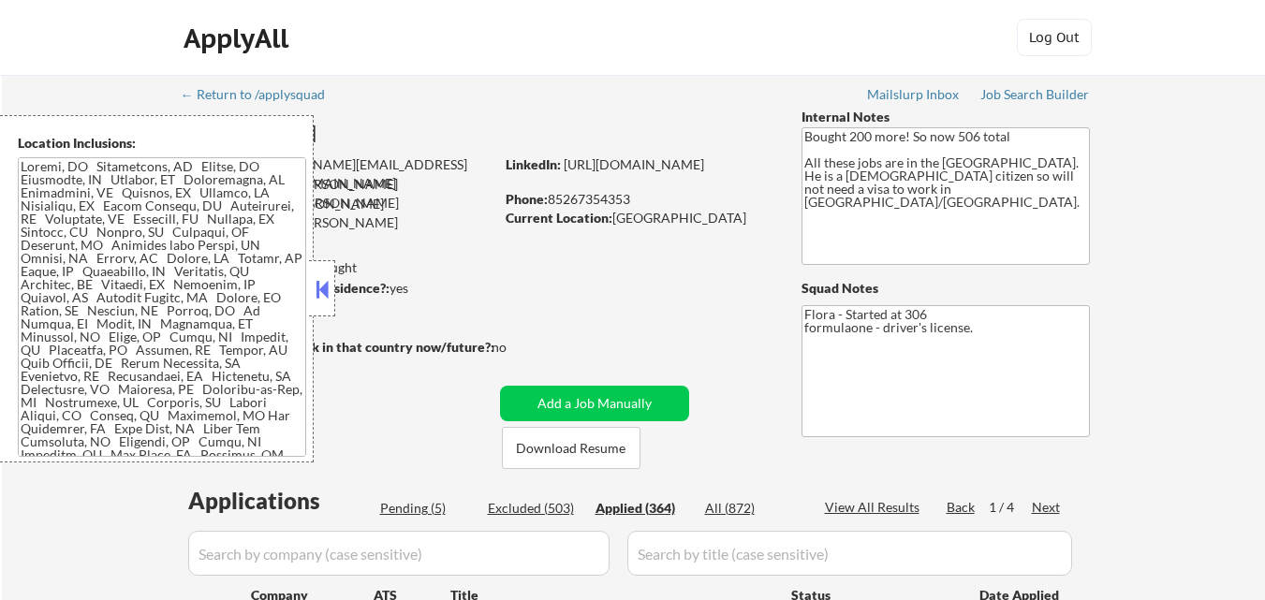
select select ""applied""
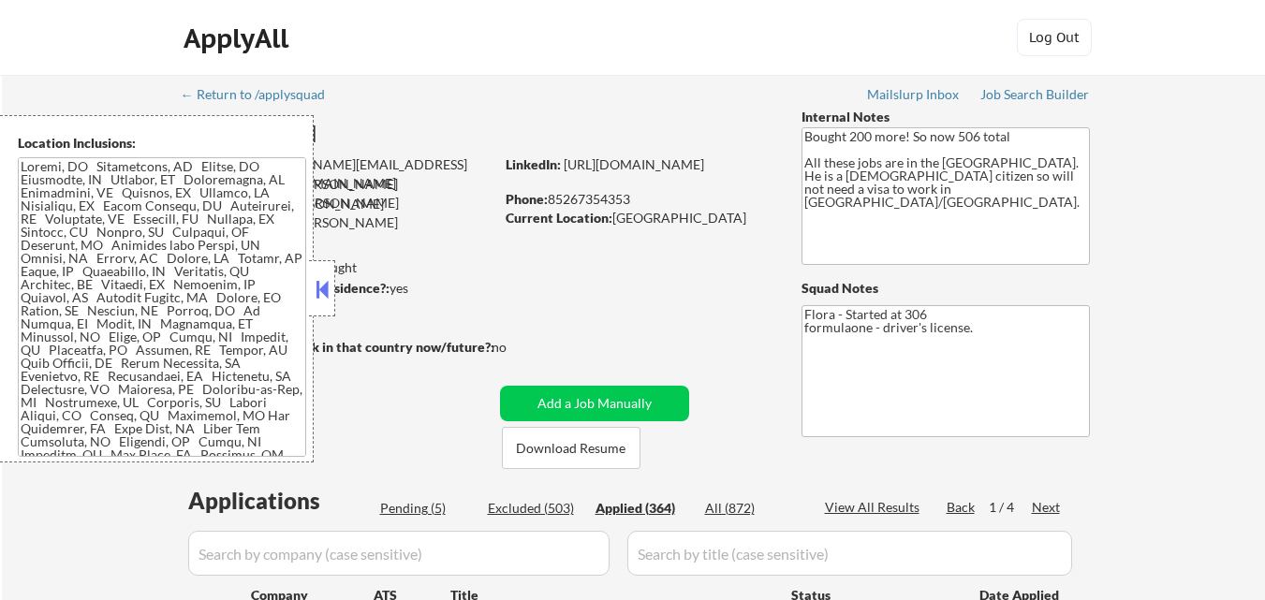
select select ""applied""
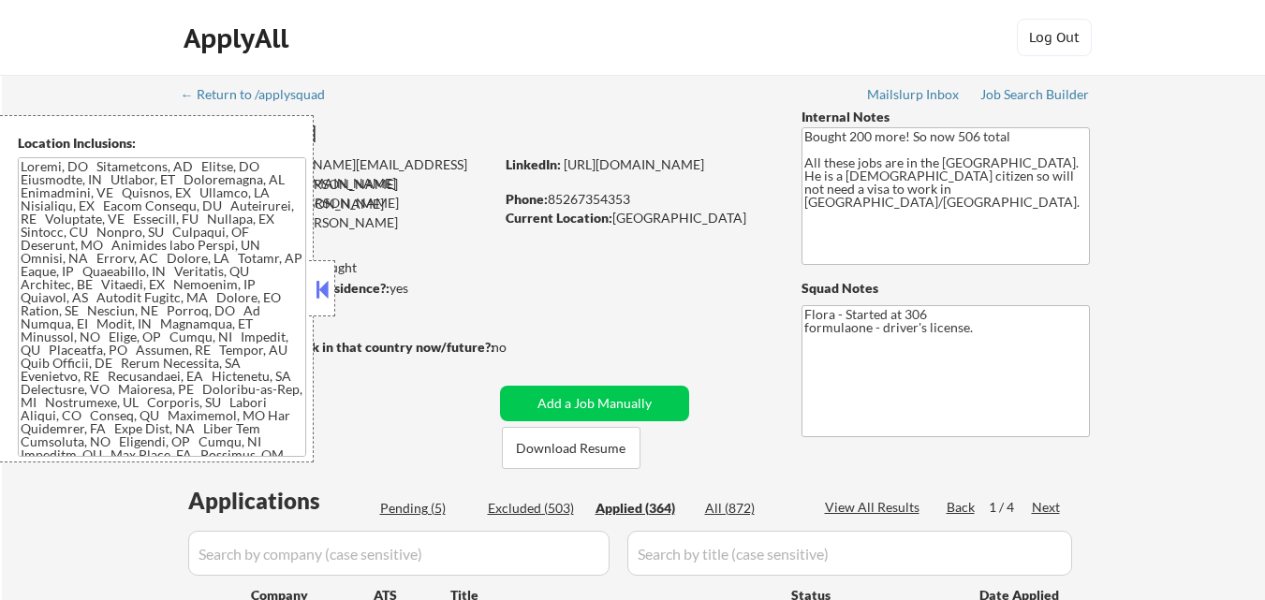
select select ""applied""
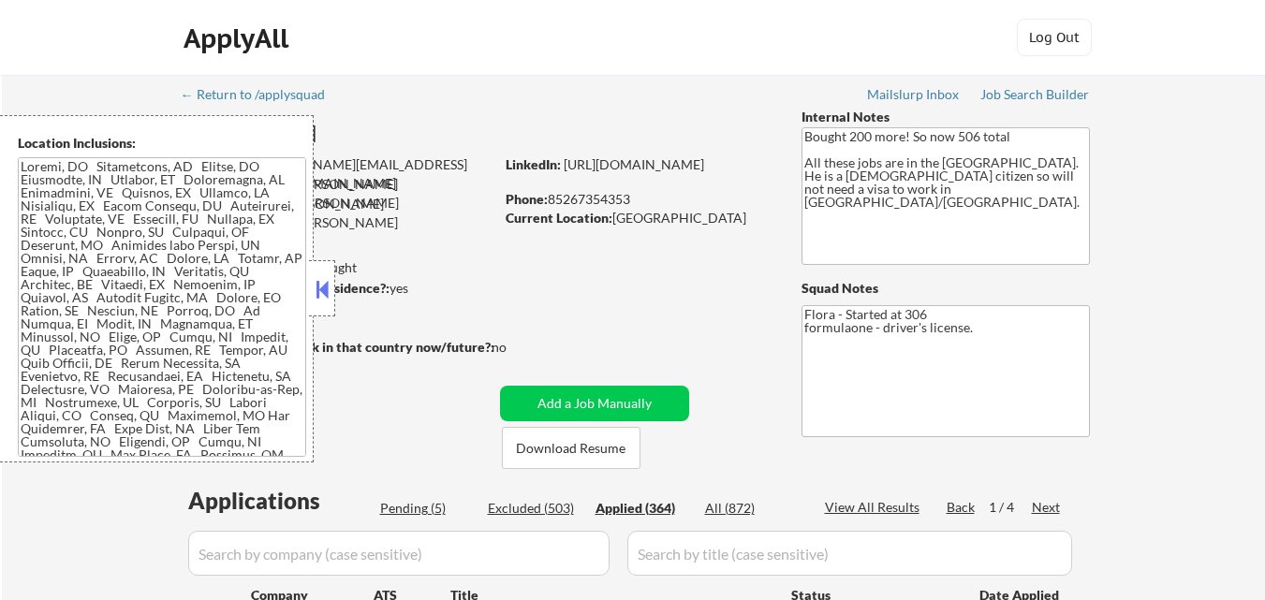
select select ""applied""
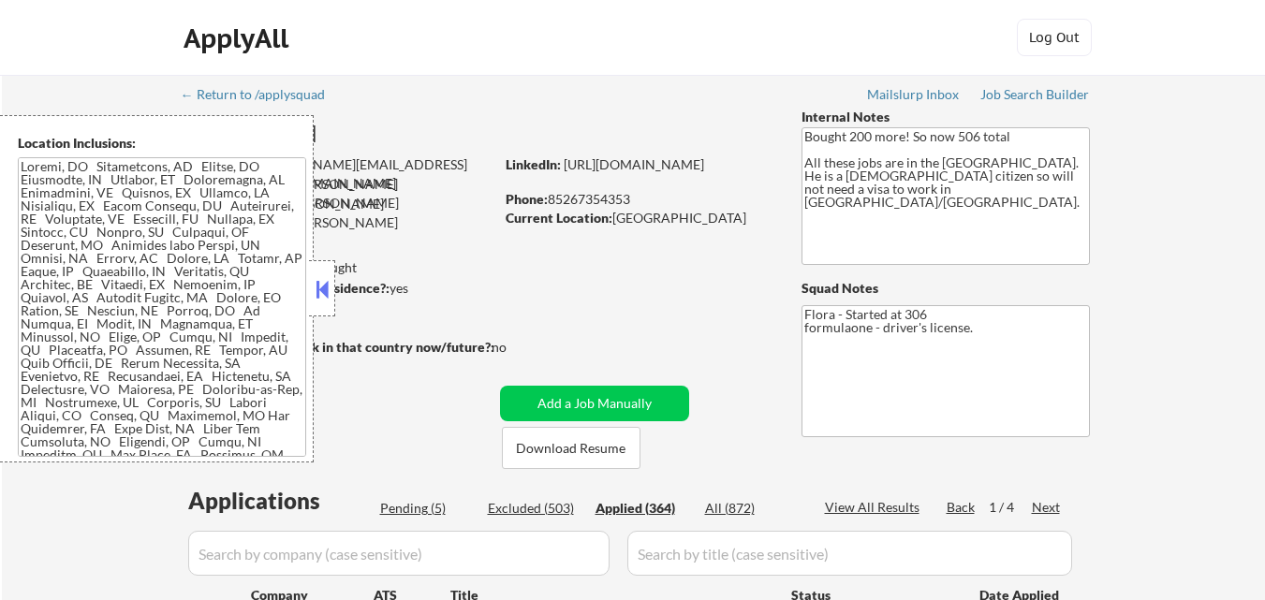
select select ""applied""
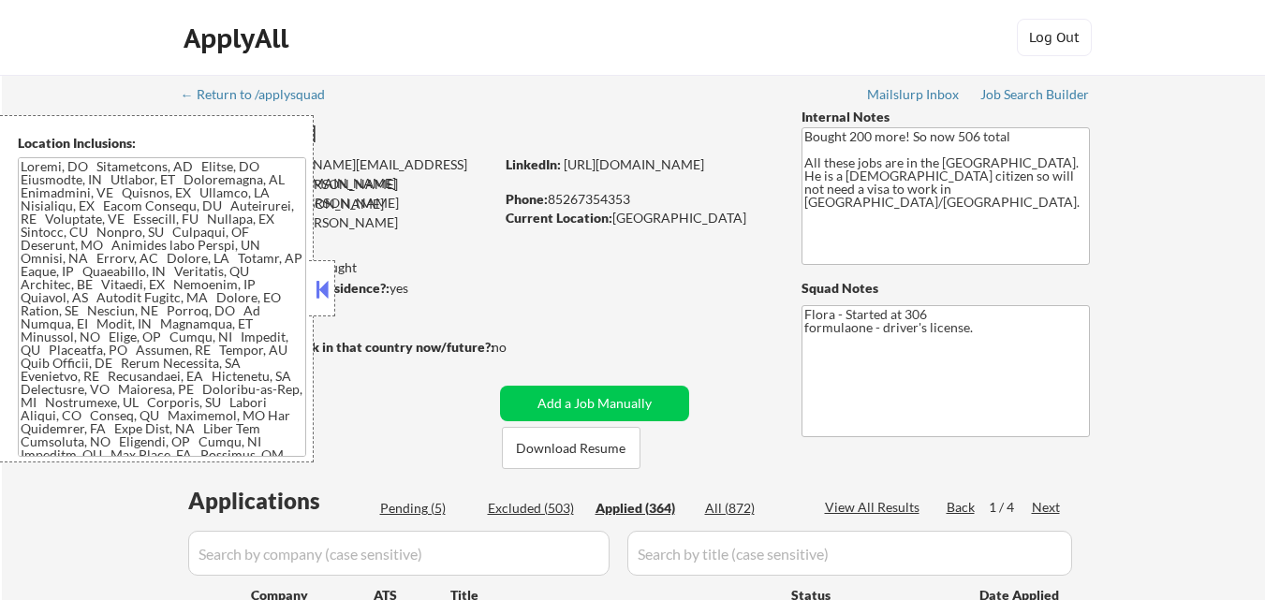
select select ""applied""
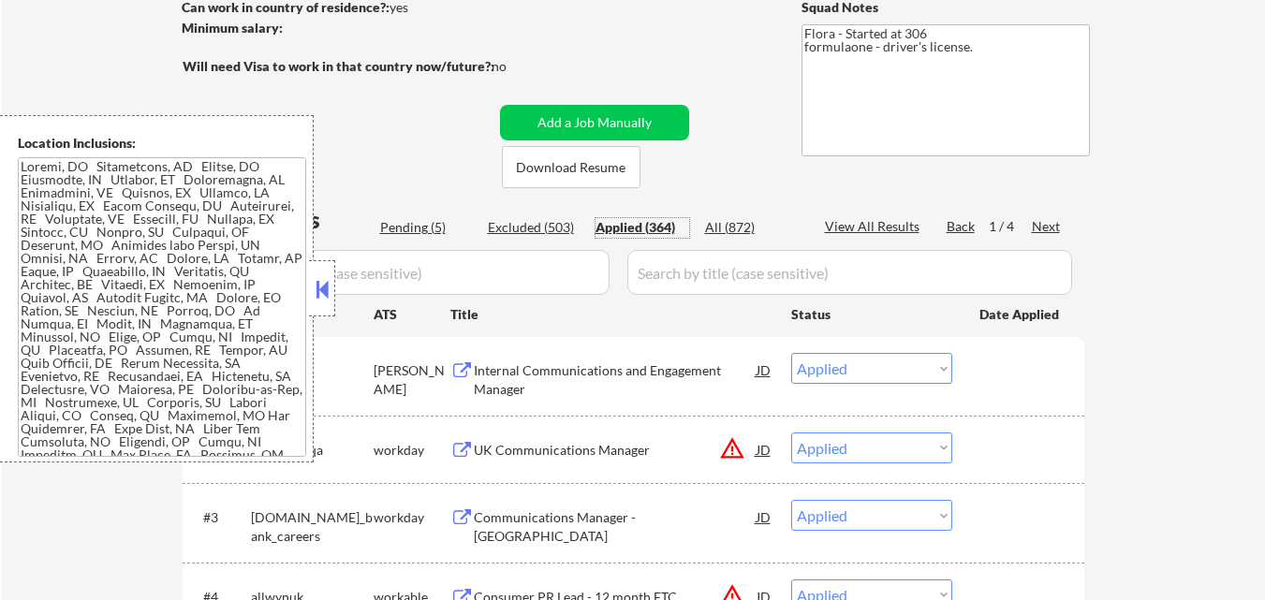
click at [322, 293] on button at bounding box center [322, 289] width 21 height 28
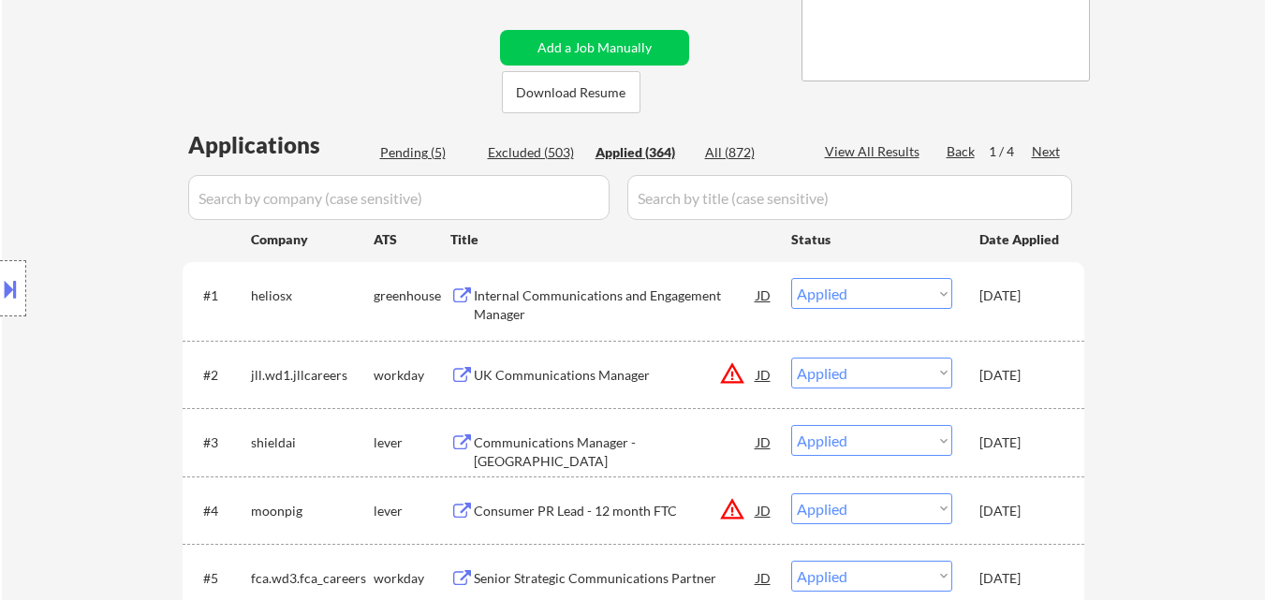
scroll to position [375, 0]
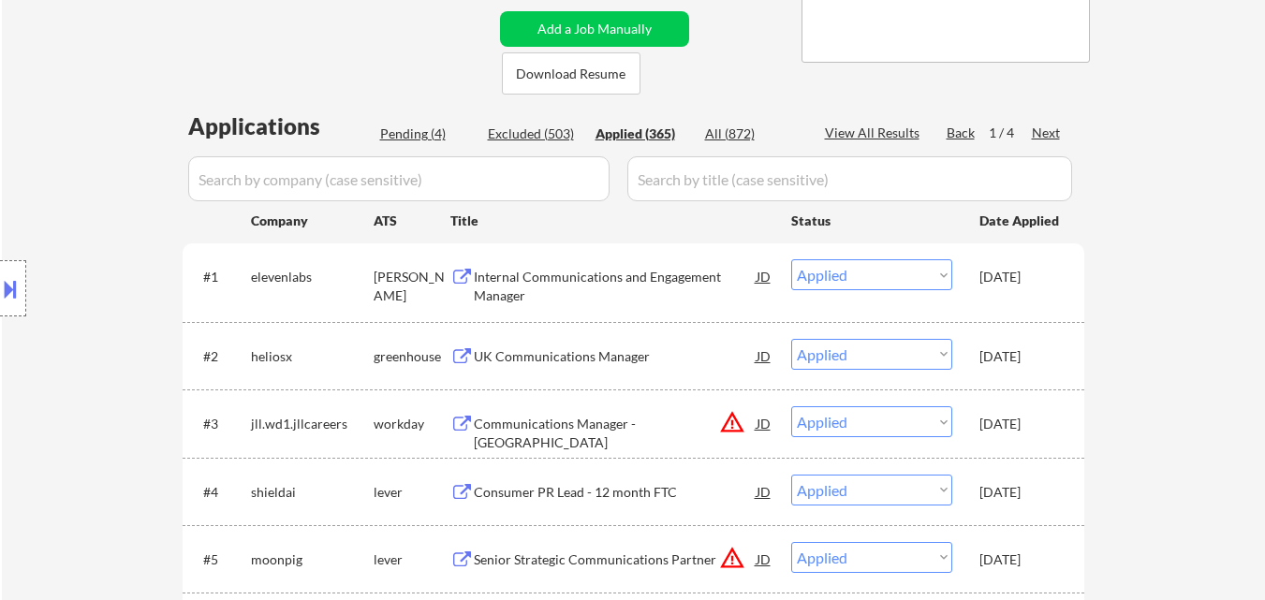
click at [613, 269] on div "Internal Communications and Engagement Manager" at bounding box center [615, 286] width 283 height 37
